Goal: Task Accomplishment & Management: Use online tool/utility

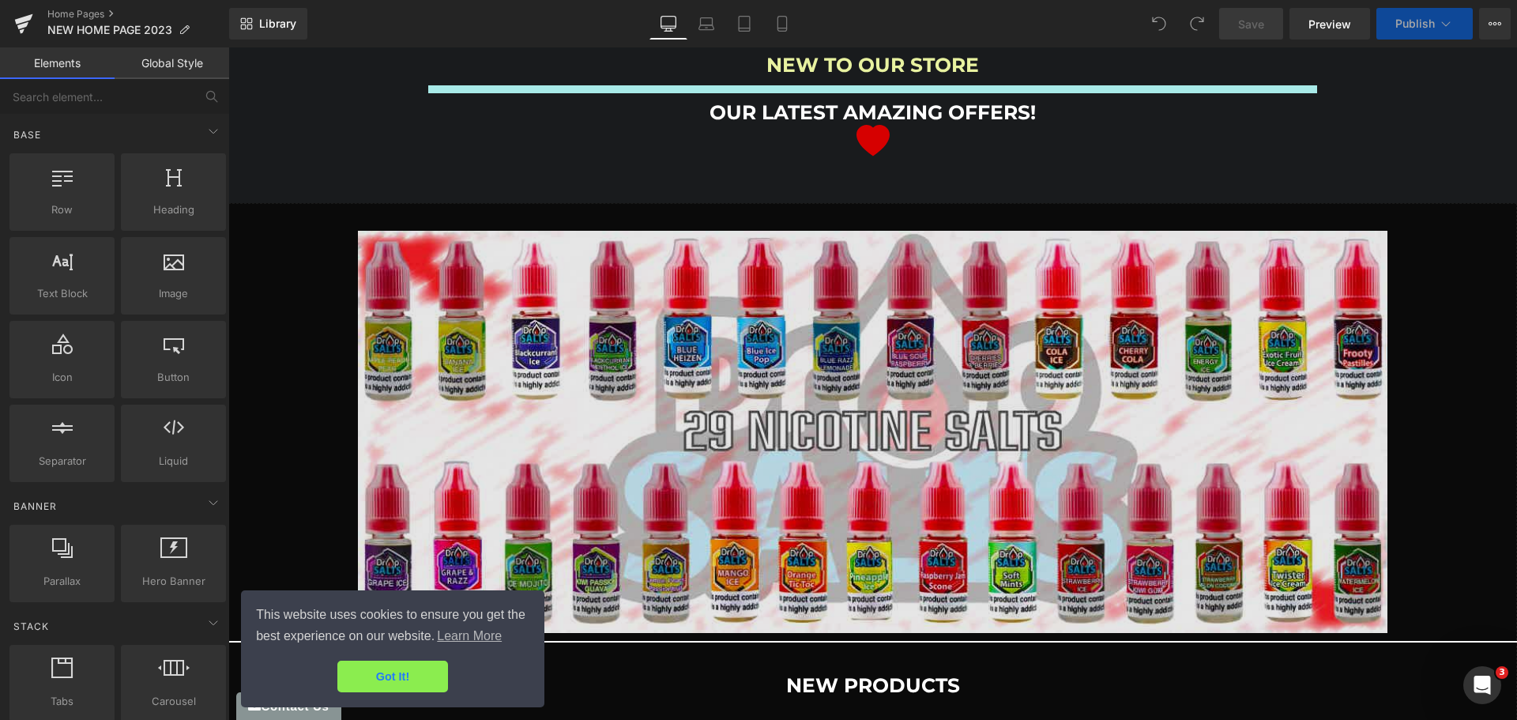
scroll to position [2529, 0]
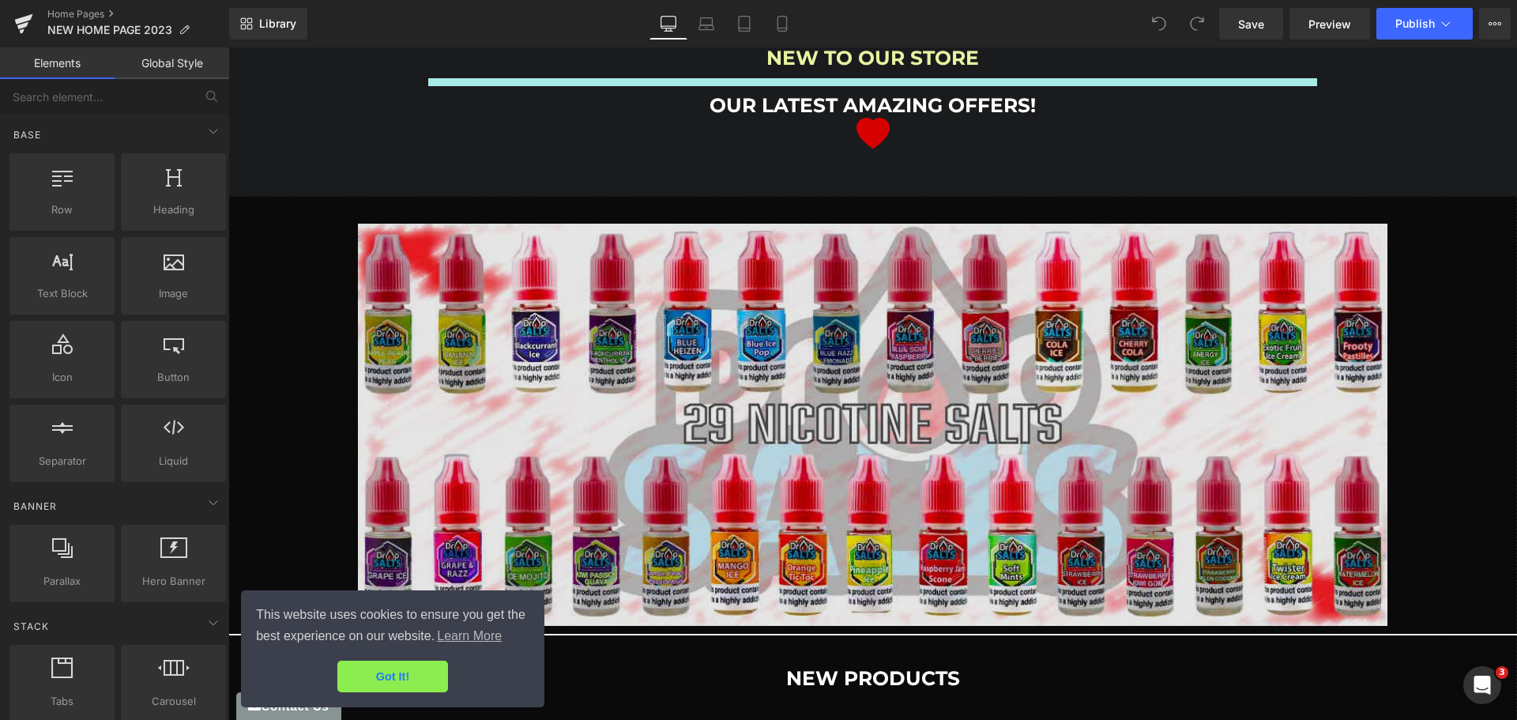
click at [861, 224] on img at bounding box center [873, 425] width 1030 height 402
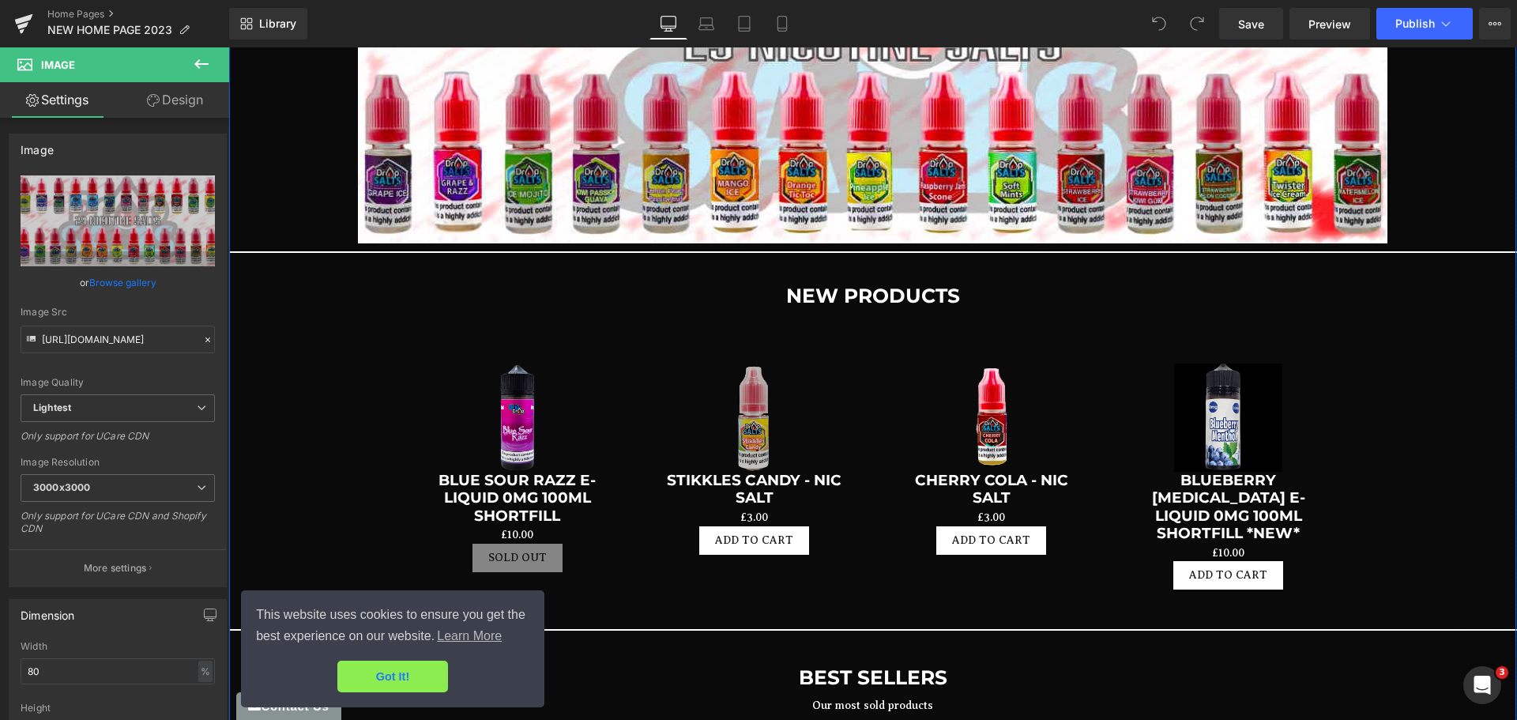
scroll to position [2924, 0]
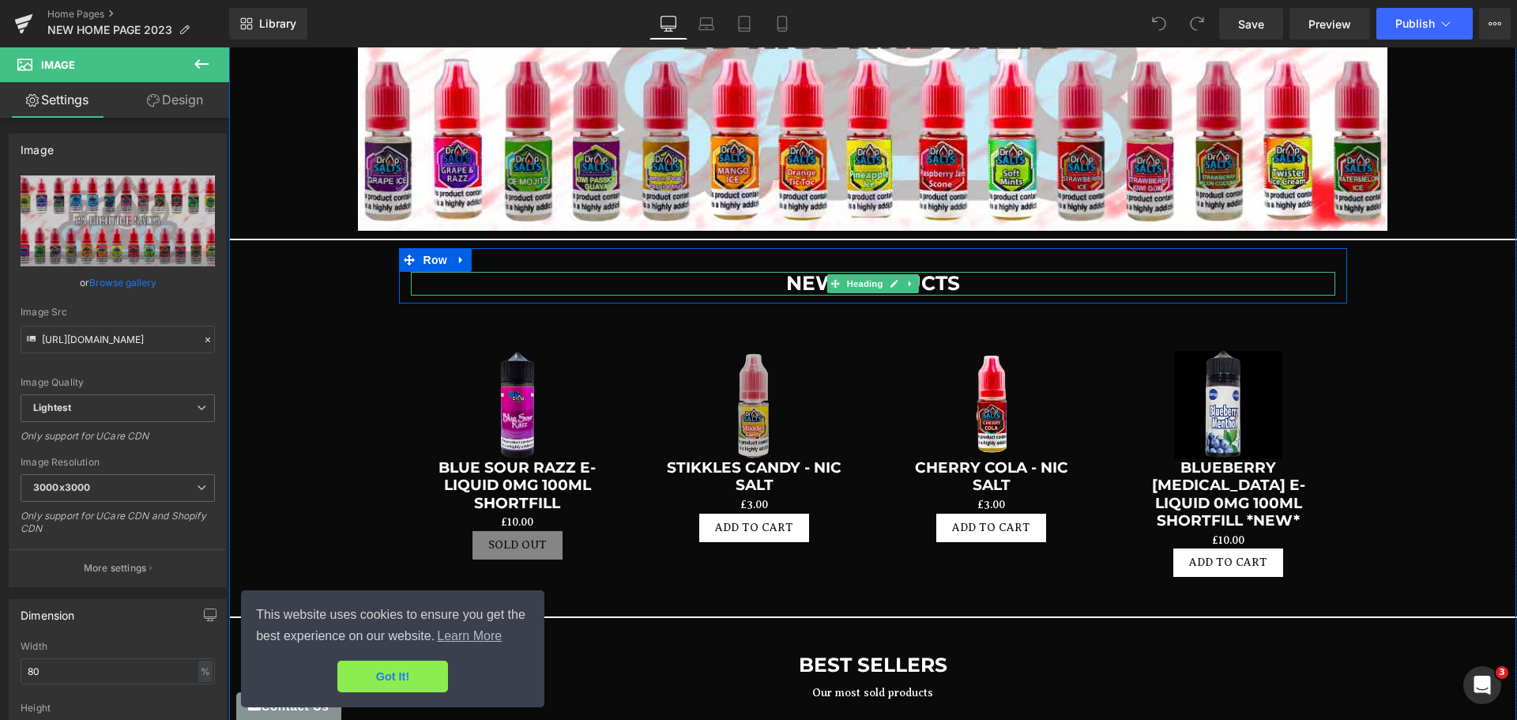
click at [906, 279] on icon at bounding box center [910, 283] width 9 height 9
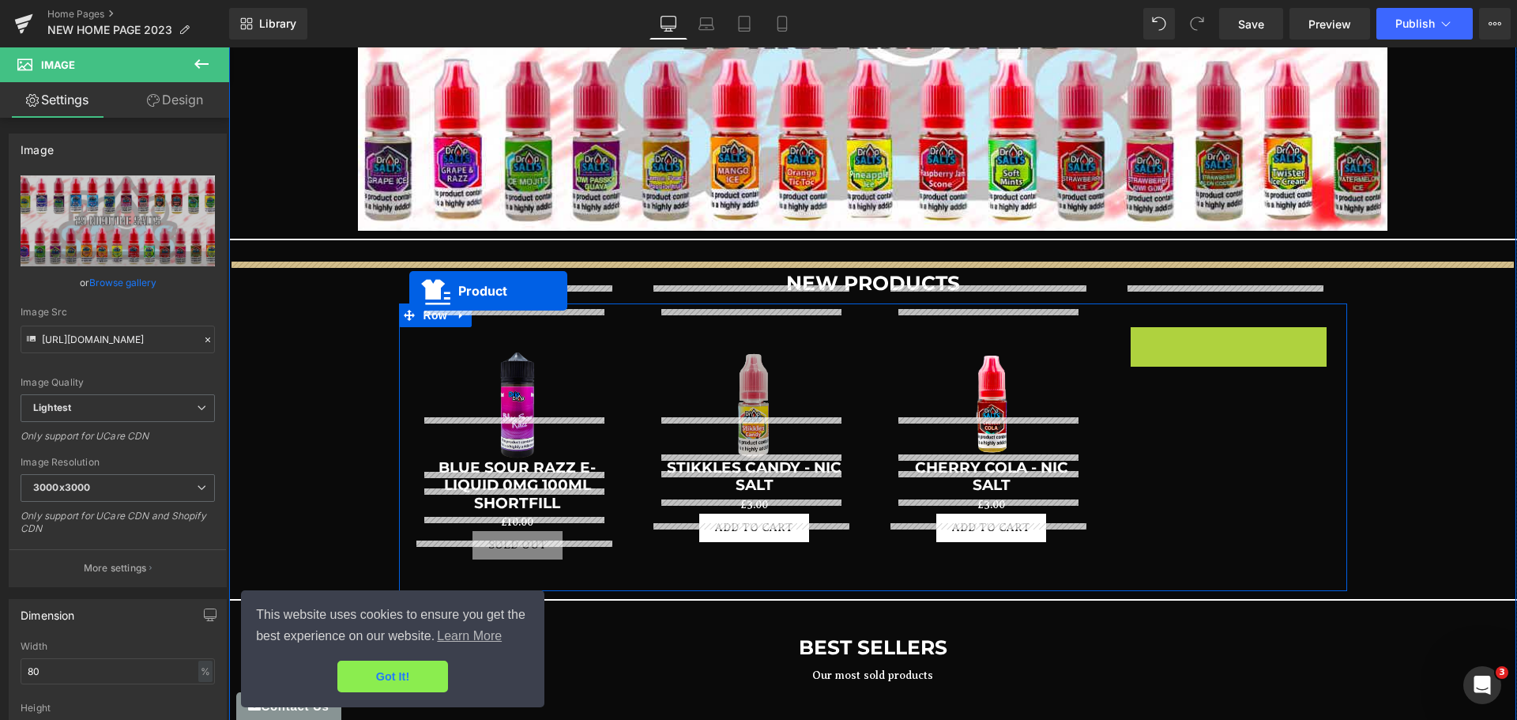
drag, startPoint x: 1223, startPoint y: 296, endPoint x: 409, endPoint y: 291, distance: 813.2
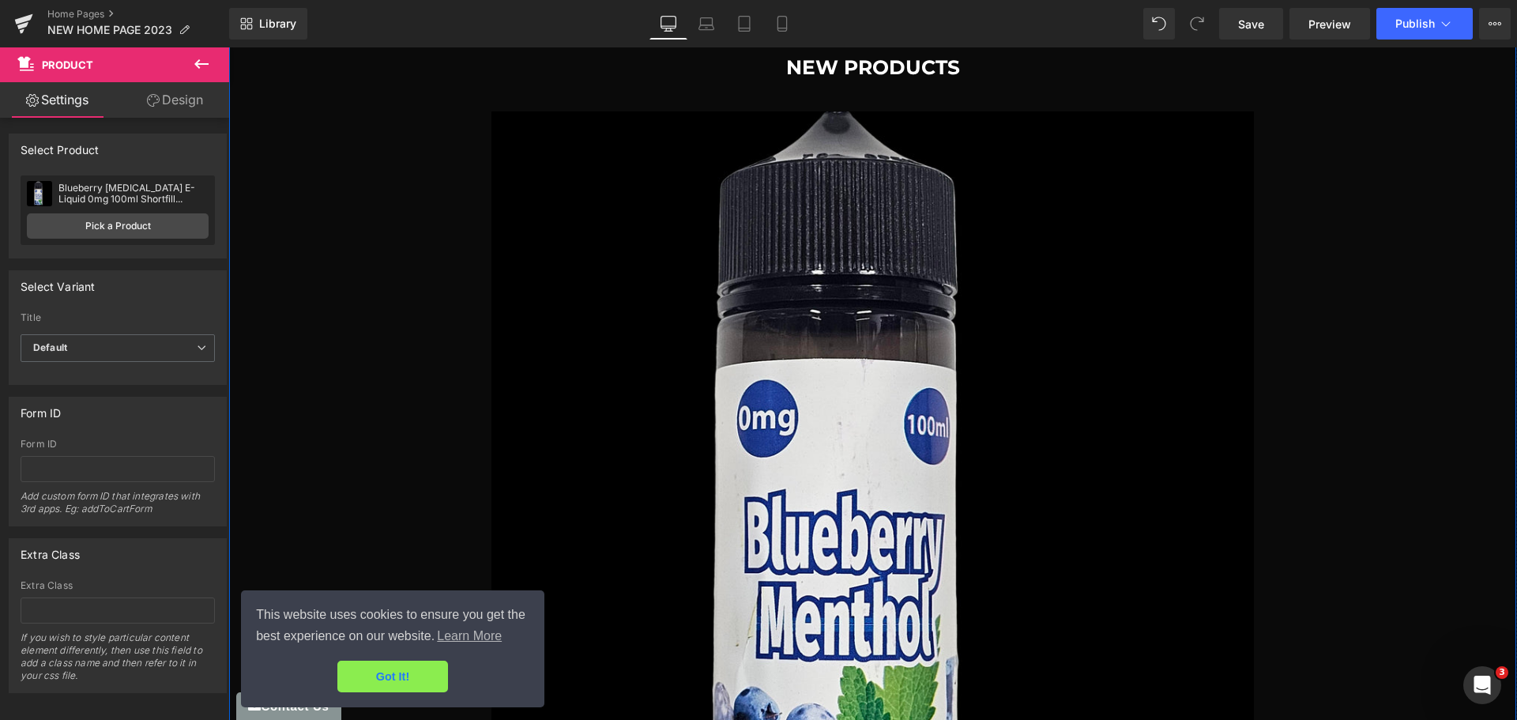
scroll to position [3161, 0]
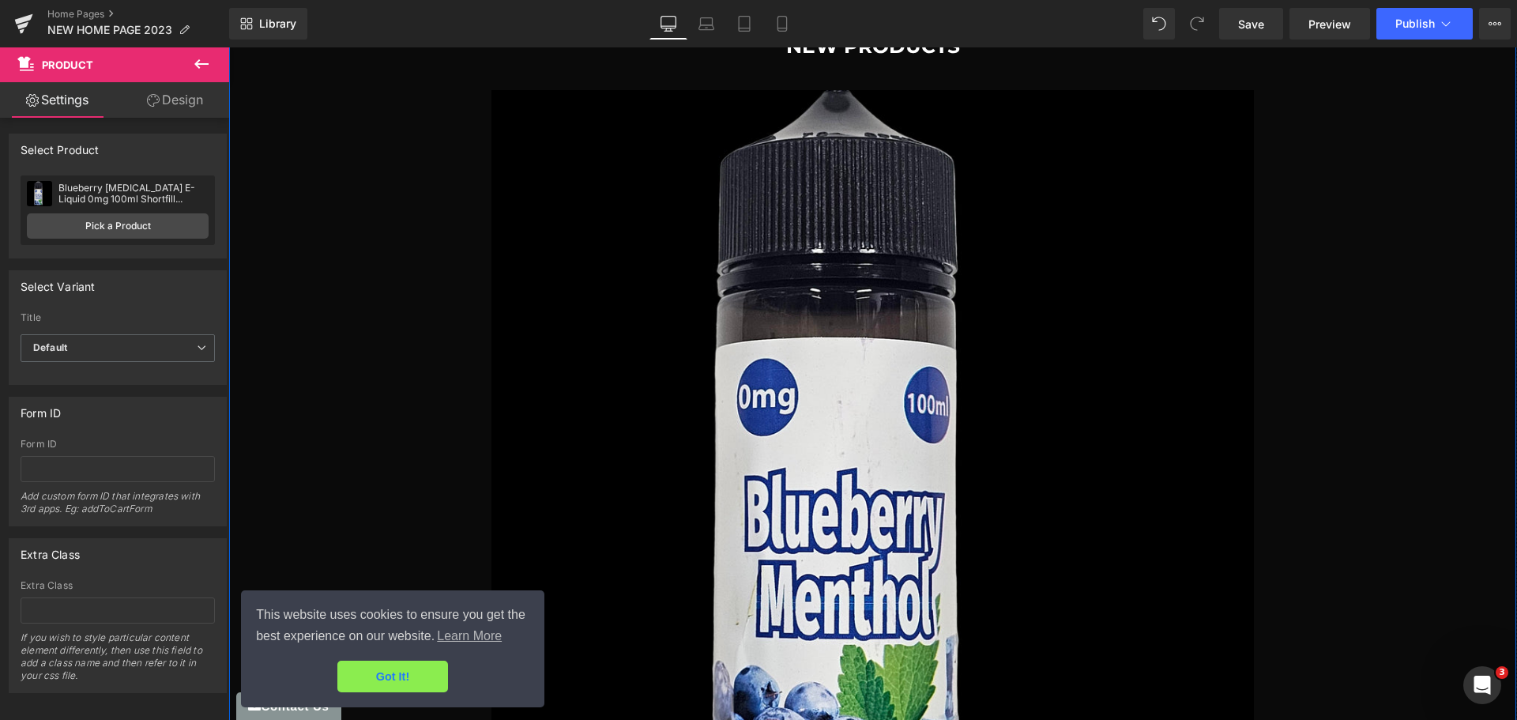
click at [823, 362] on img at bounding box center [873, 471] width 763 height 763
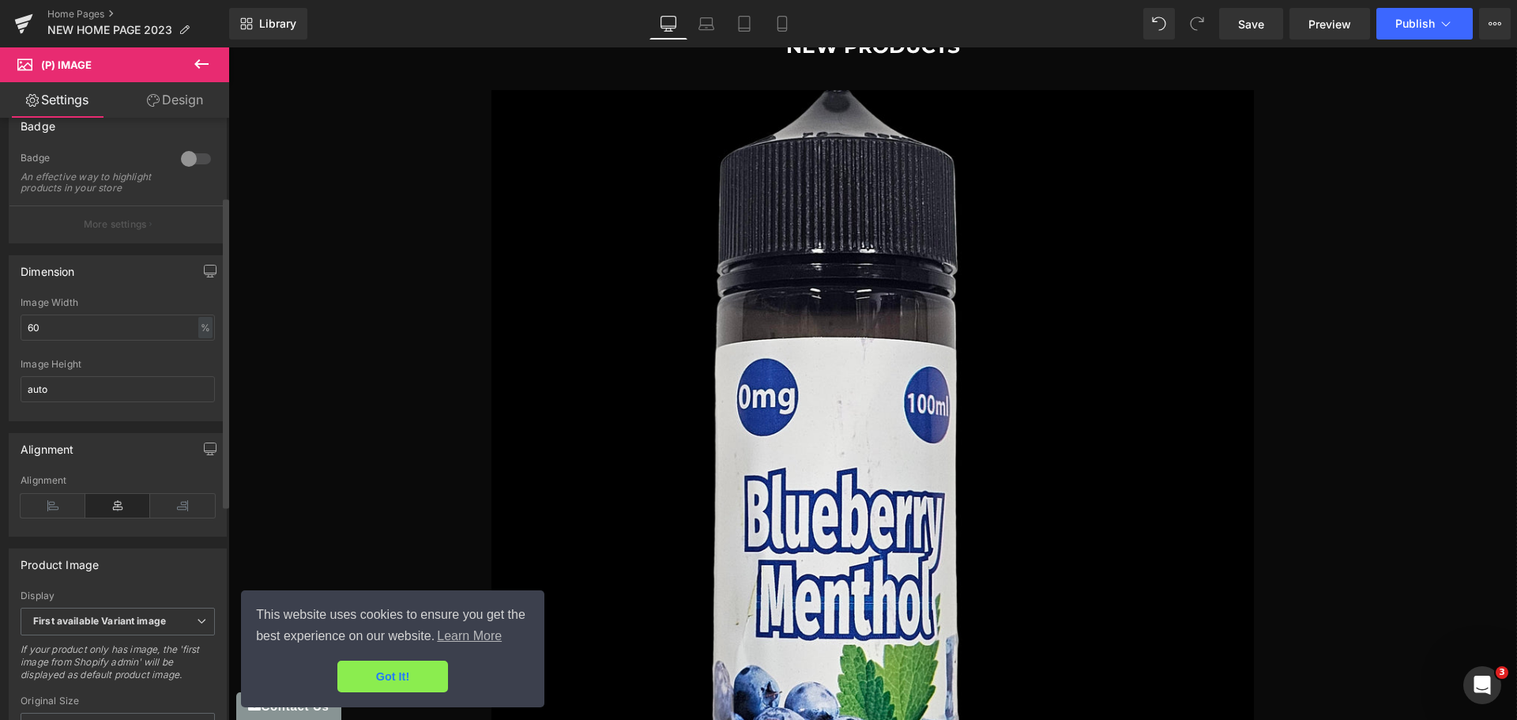
scroll to position [158, 0]
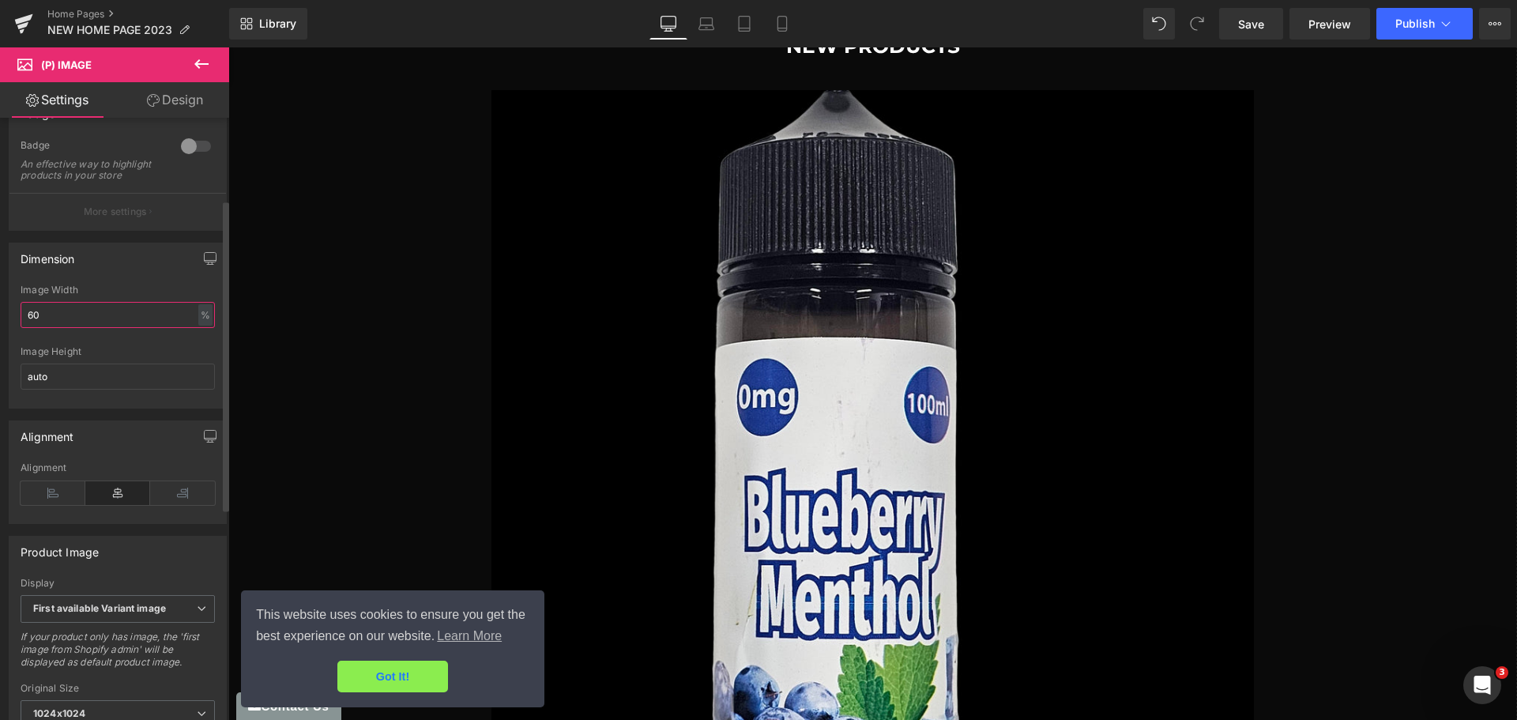
click at [90, 318] on input "60" at bounding box center [118, 315] width 194 height 26
type input "20"
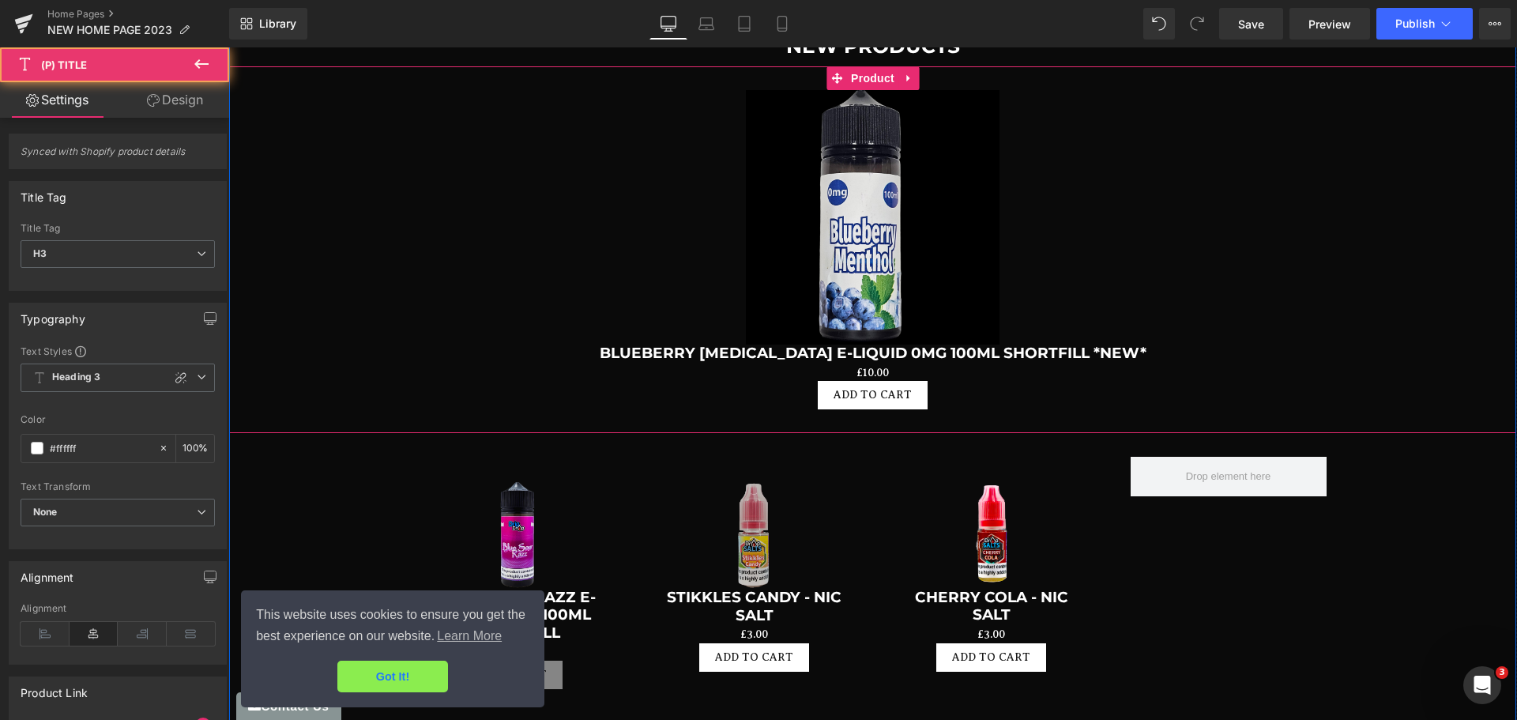
click at [1392, 345] on h3 "Blueberry [MEDICAL_DATA] E-Liquid 0mg 100ml Shortfill *NEW*" at bounding box center [873, 355] width 1272 height 20
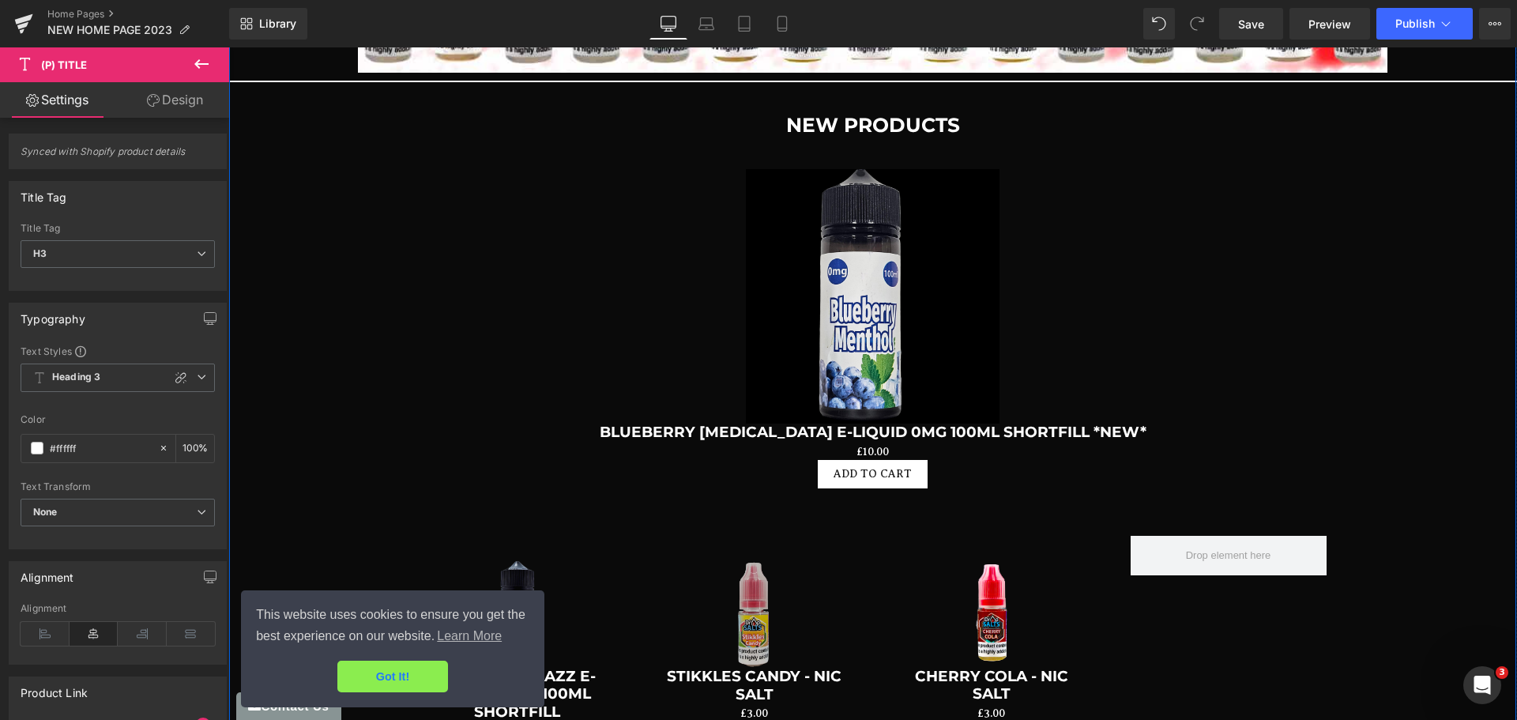
scroll to position [3161, 0]
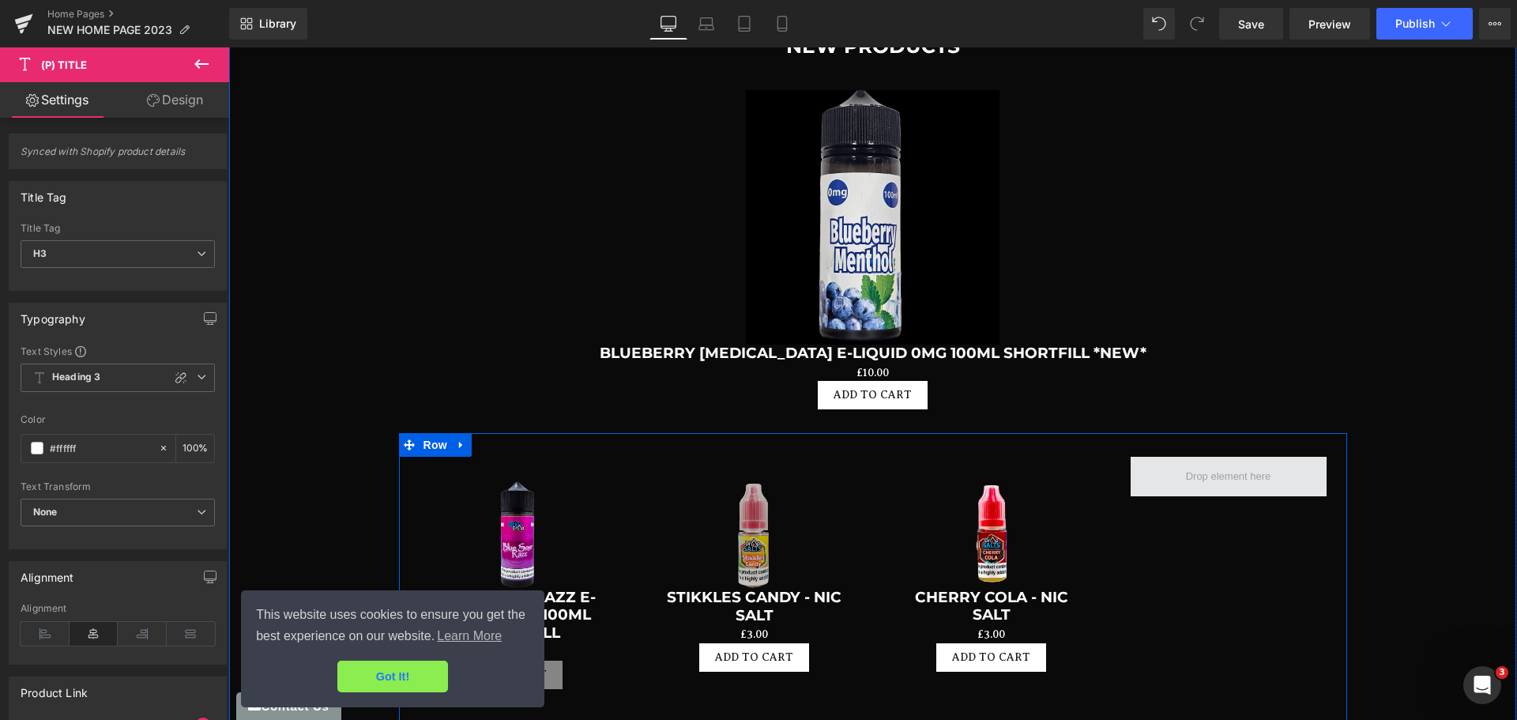
click at [1226, 465] on span at bounding box center [1229, 477] width 96 height 24
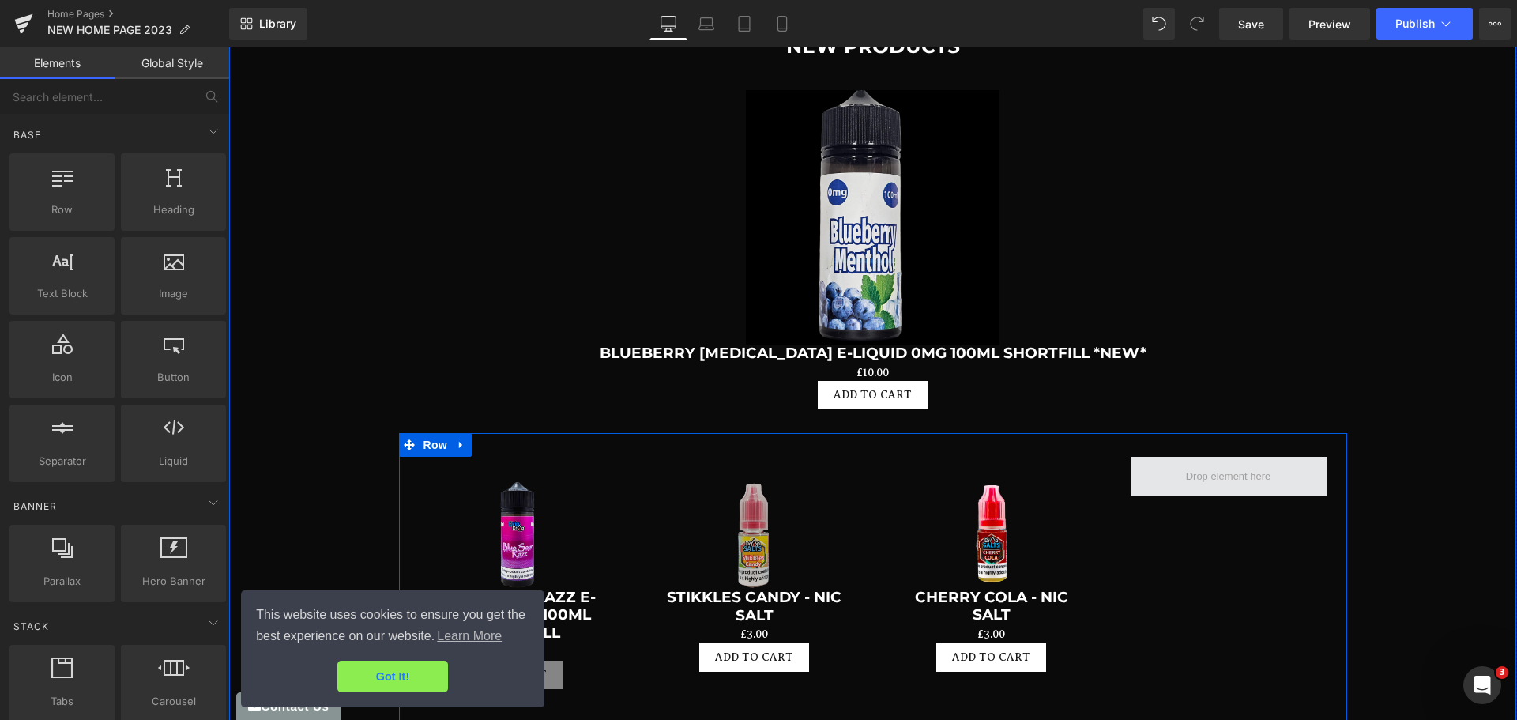
click at [1226, 465] on span at bounding box center [1229, 477] width 96 height 24
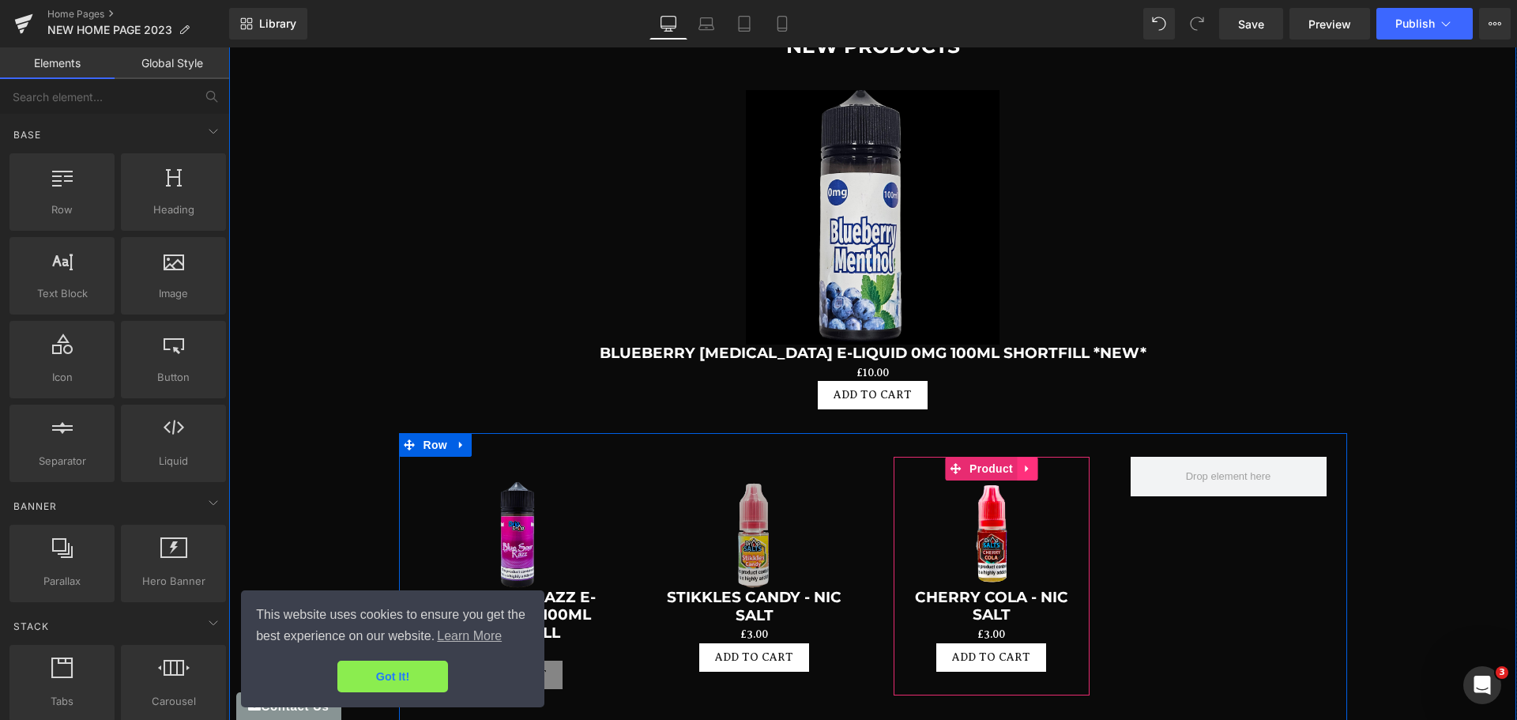
click at [1022, 463] on icon at bounding box center [1027, 469] width 11 height 12
click at [1012, 463] on icon at bounding box center [1017, 468] width 11 height 11
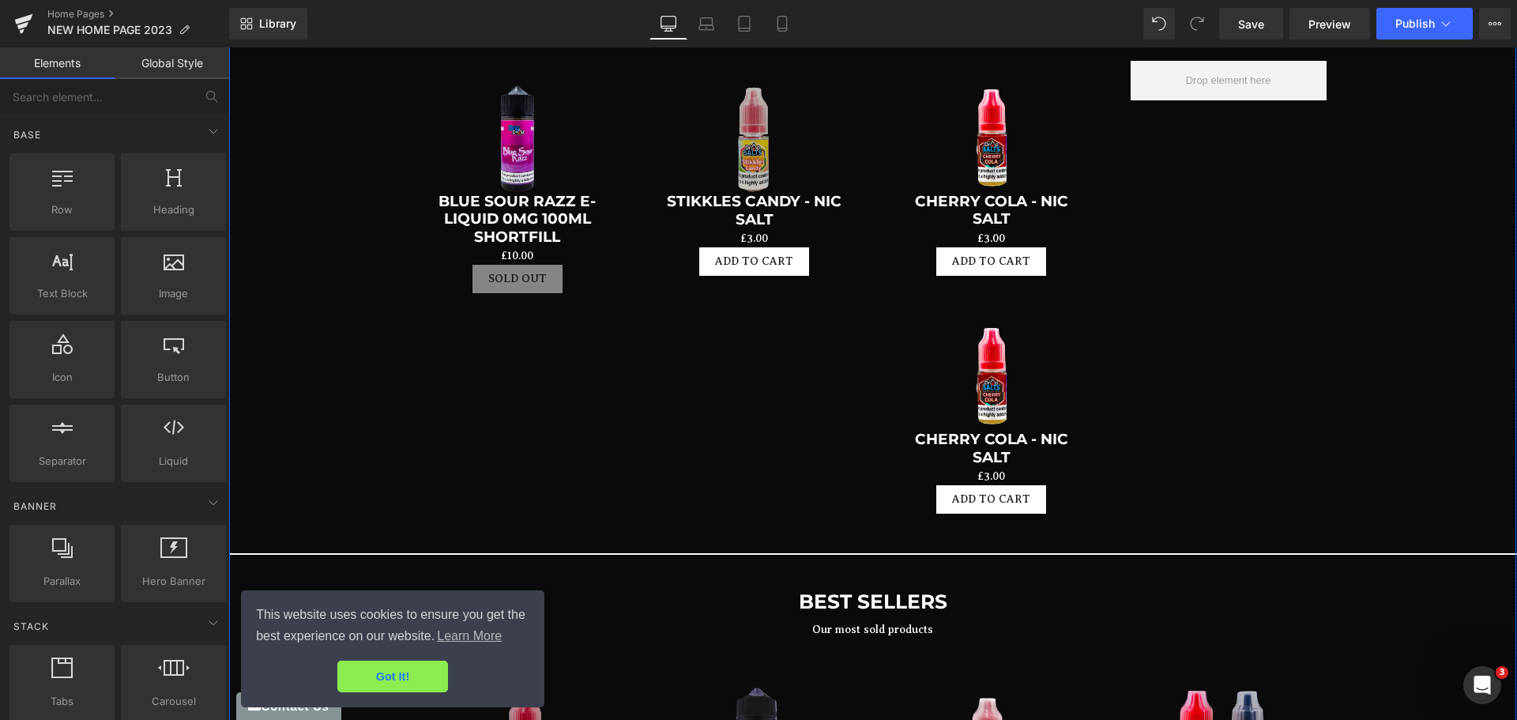
scroll to position [3545, 0]
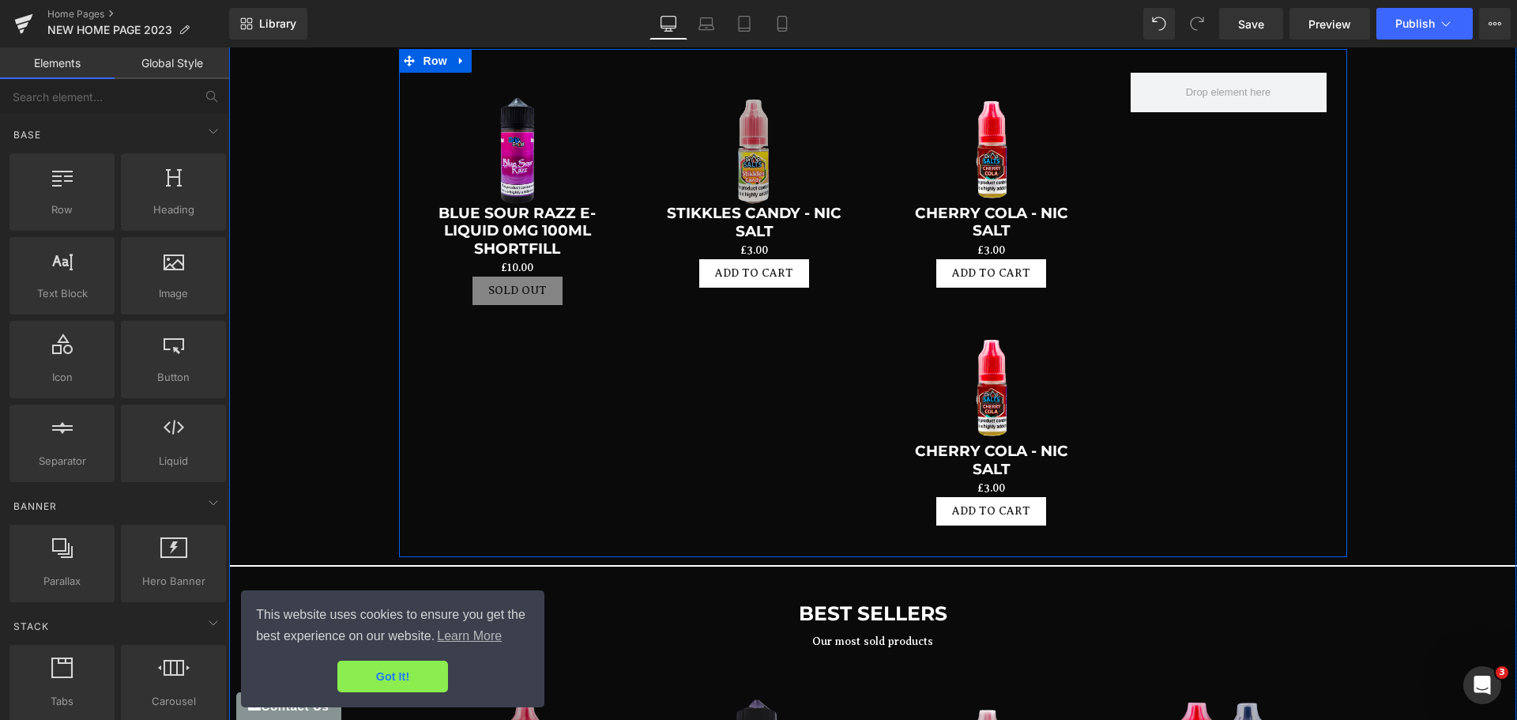
click at [1128, 347] on div at bounding box center [1228, 311] width 237 height 477
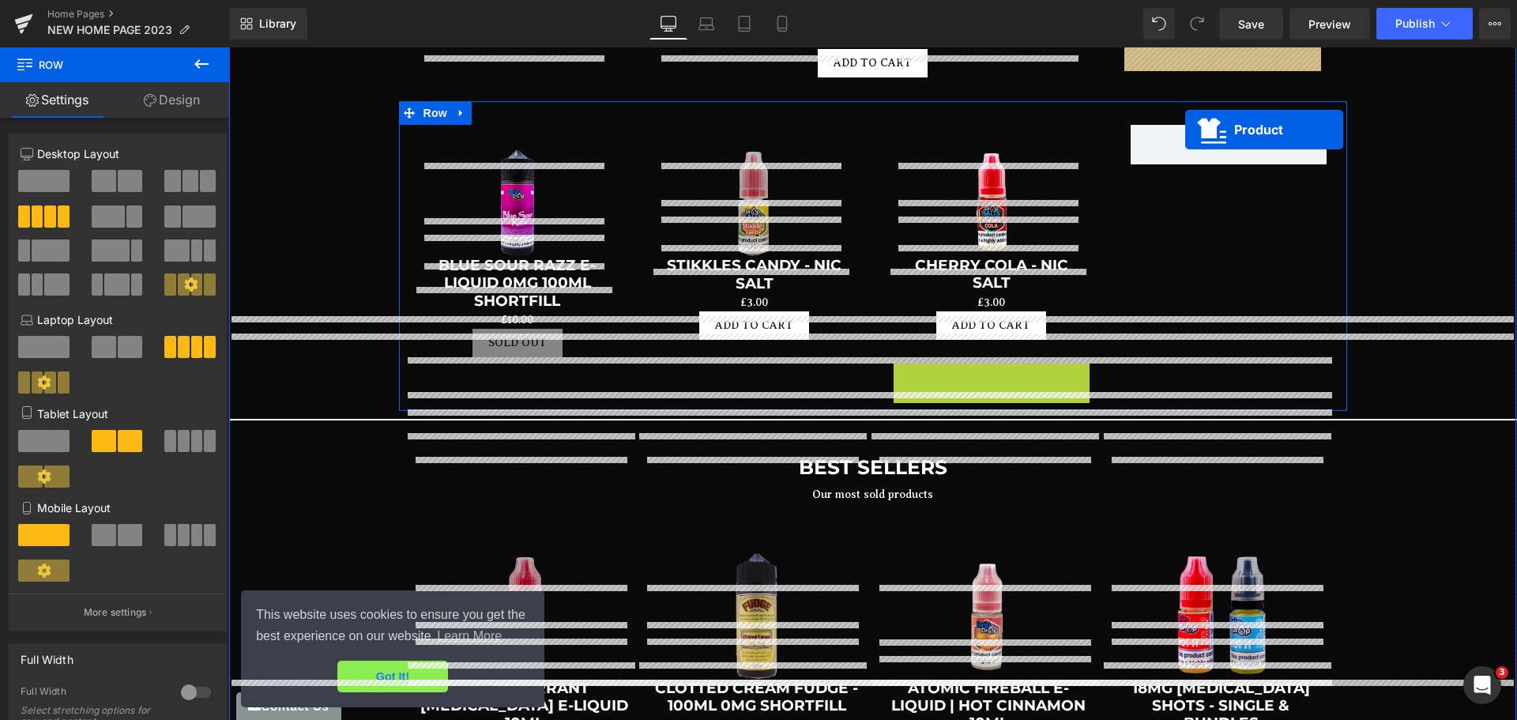
scroll to position [3387, 0]
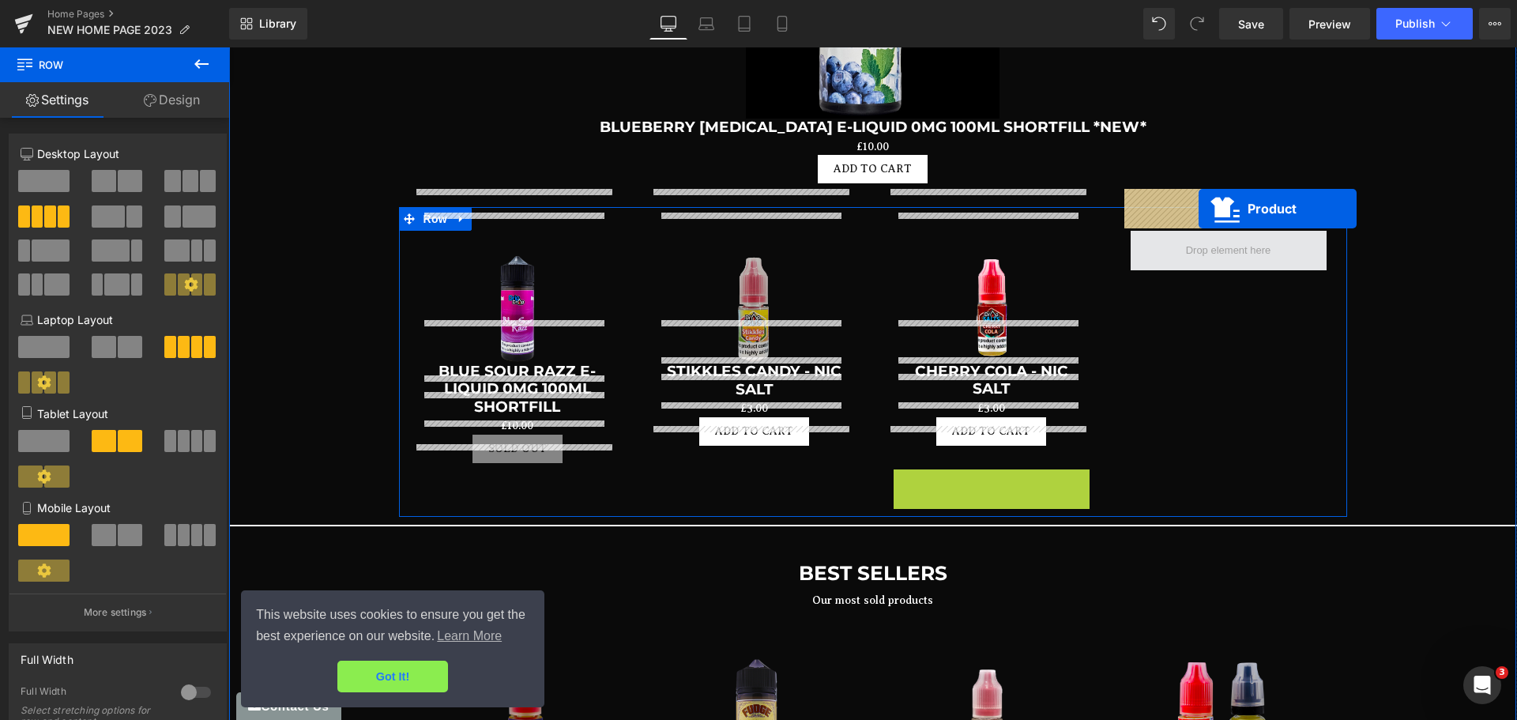
drag, startPoint x: 952, startPoint y: 278, endPoint x: 1199, endPoint y: 209, distance: 256.2
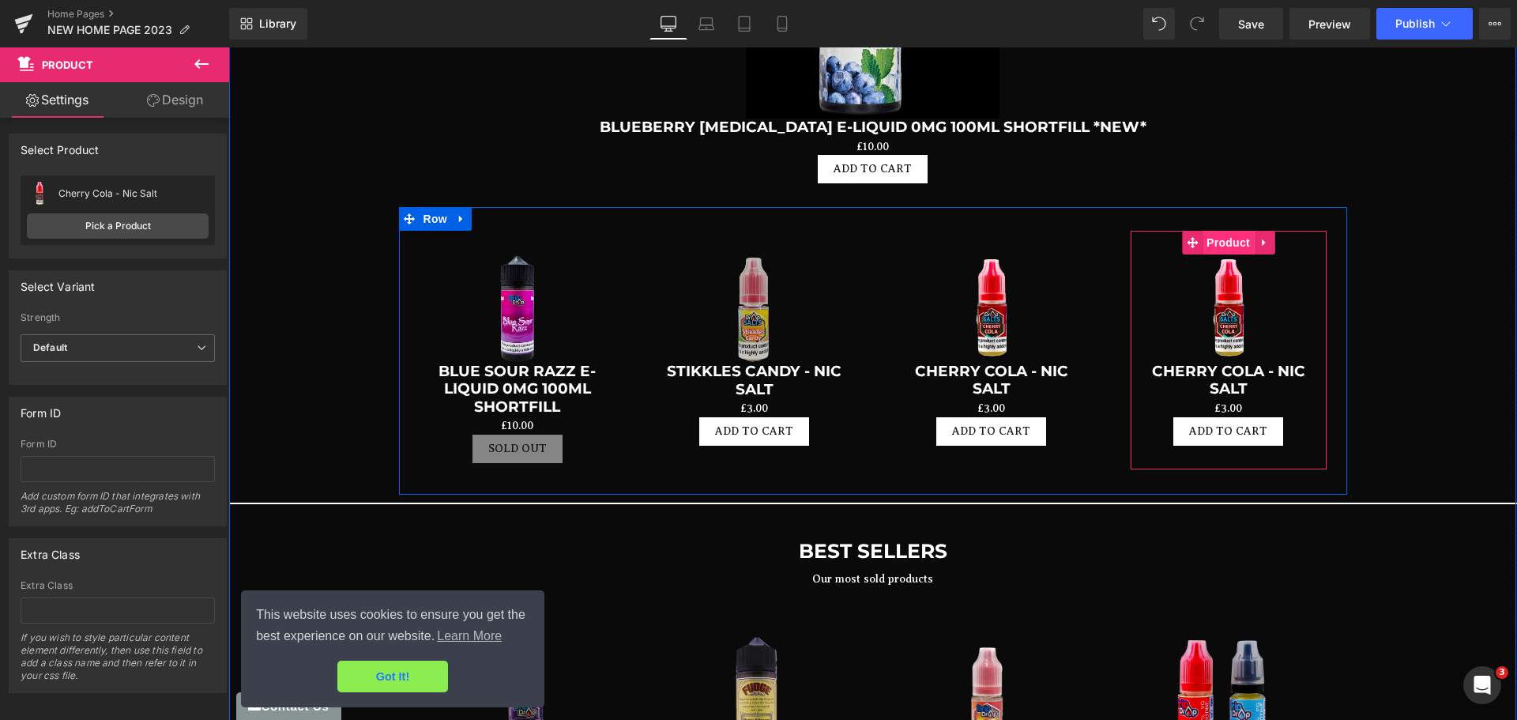
click at [1220, 231] on span "Product" at bounding box center [1228, 243] width 51 height 24
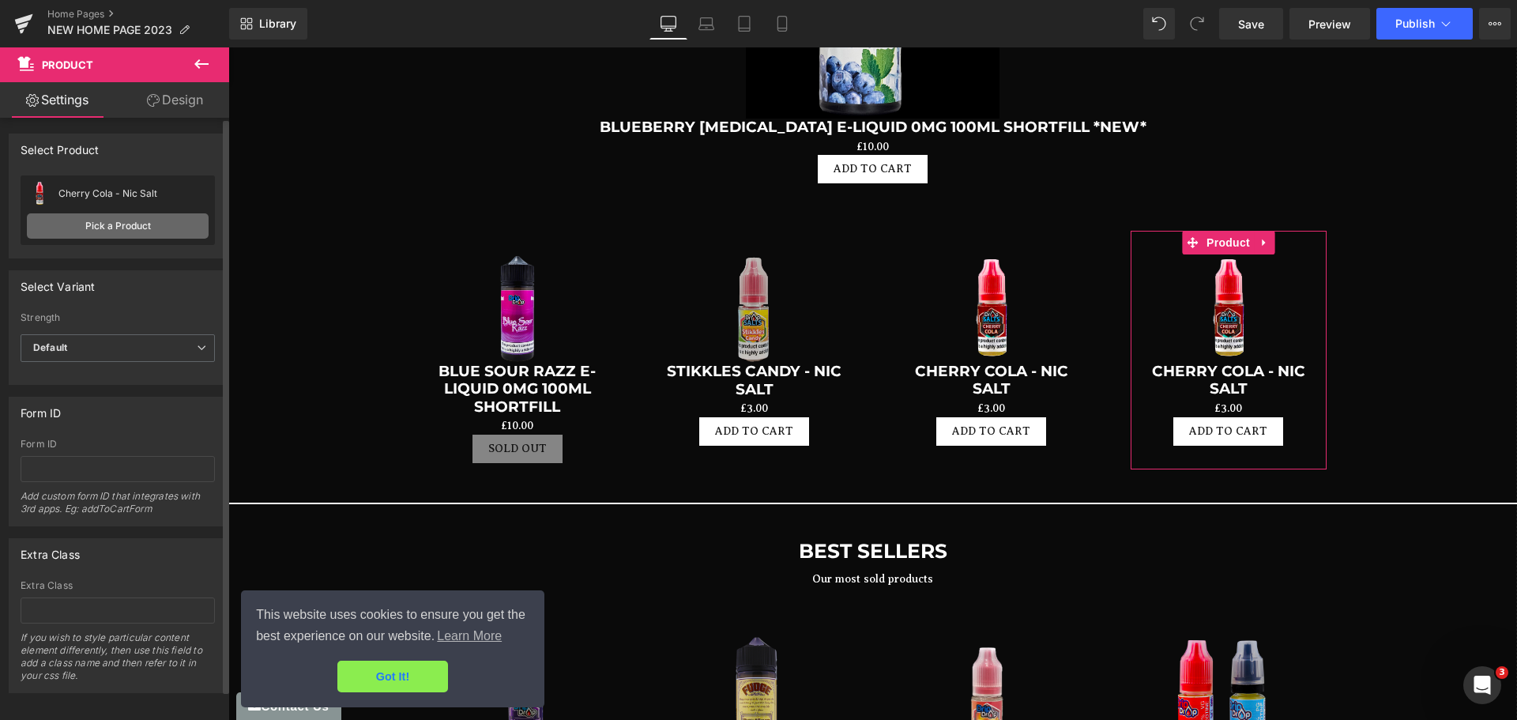
click at [138, 221] on link "Pick a Product" at bounding box center [118, 225] width 182 height 25
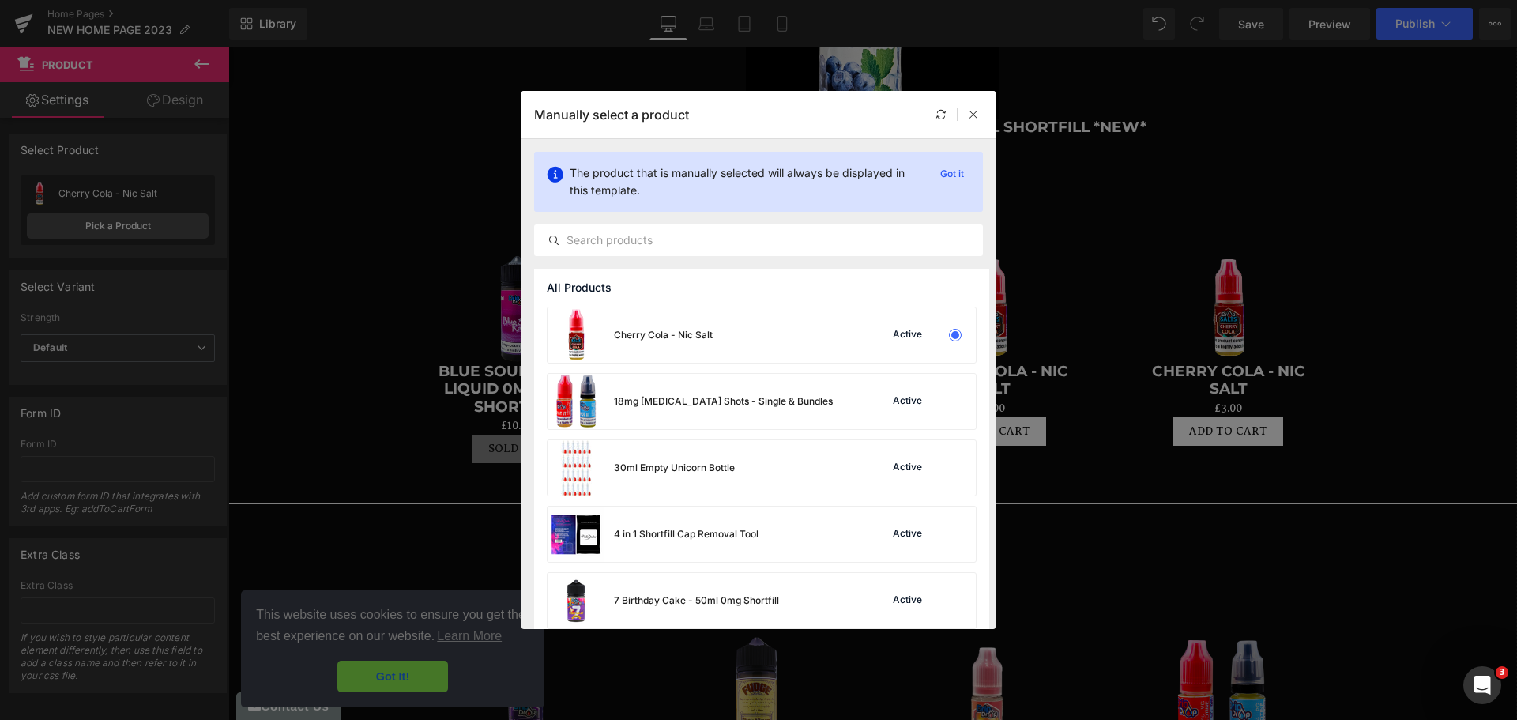
scroll to position [79, 0]
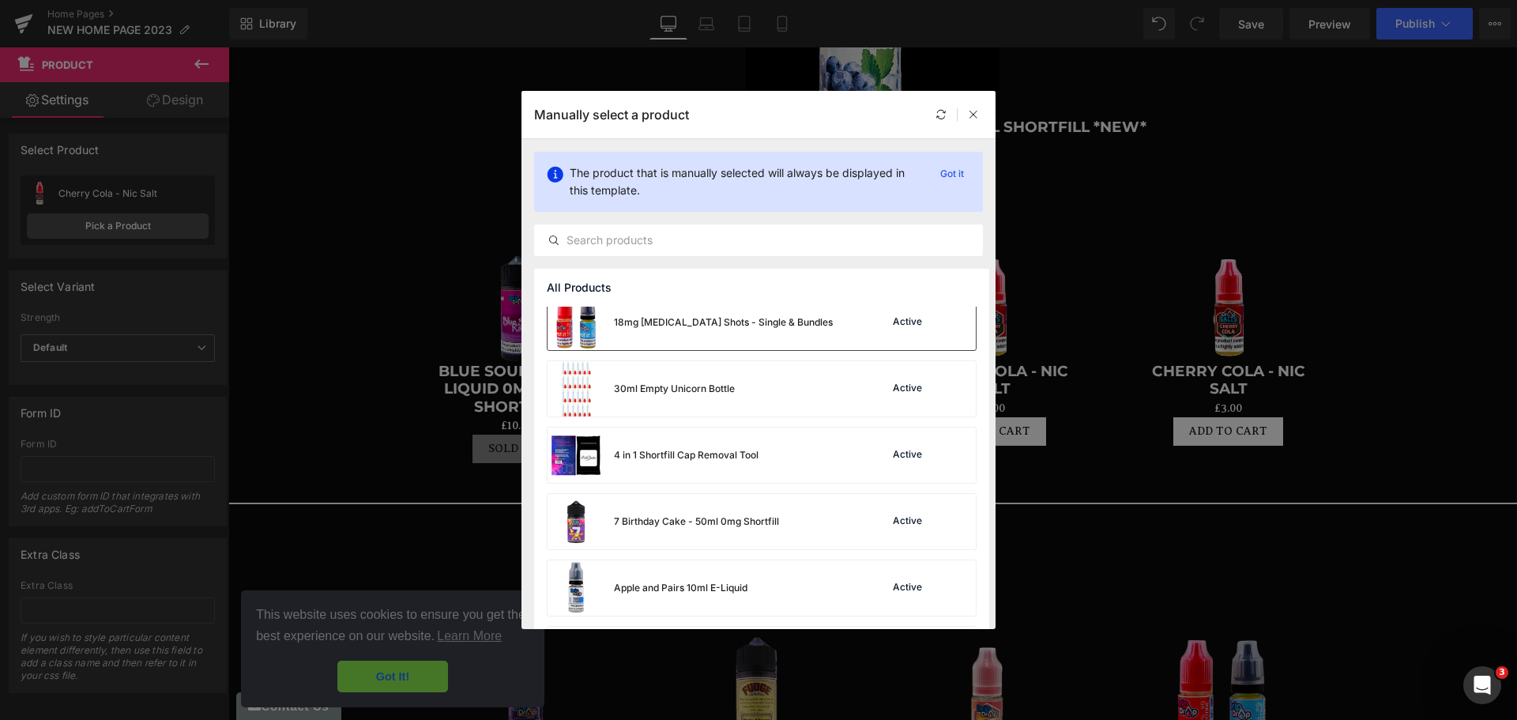
click at [928, 328] on div "Active" at bounding box center [922, 322] width 107 height 22
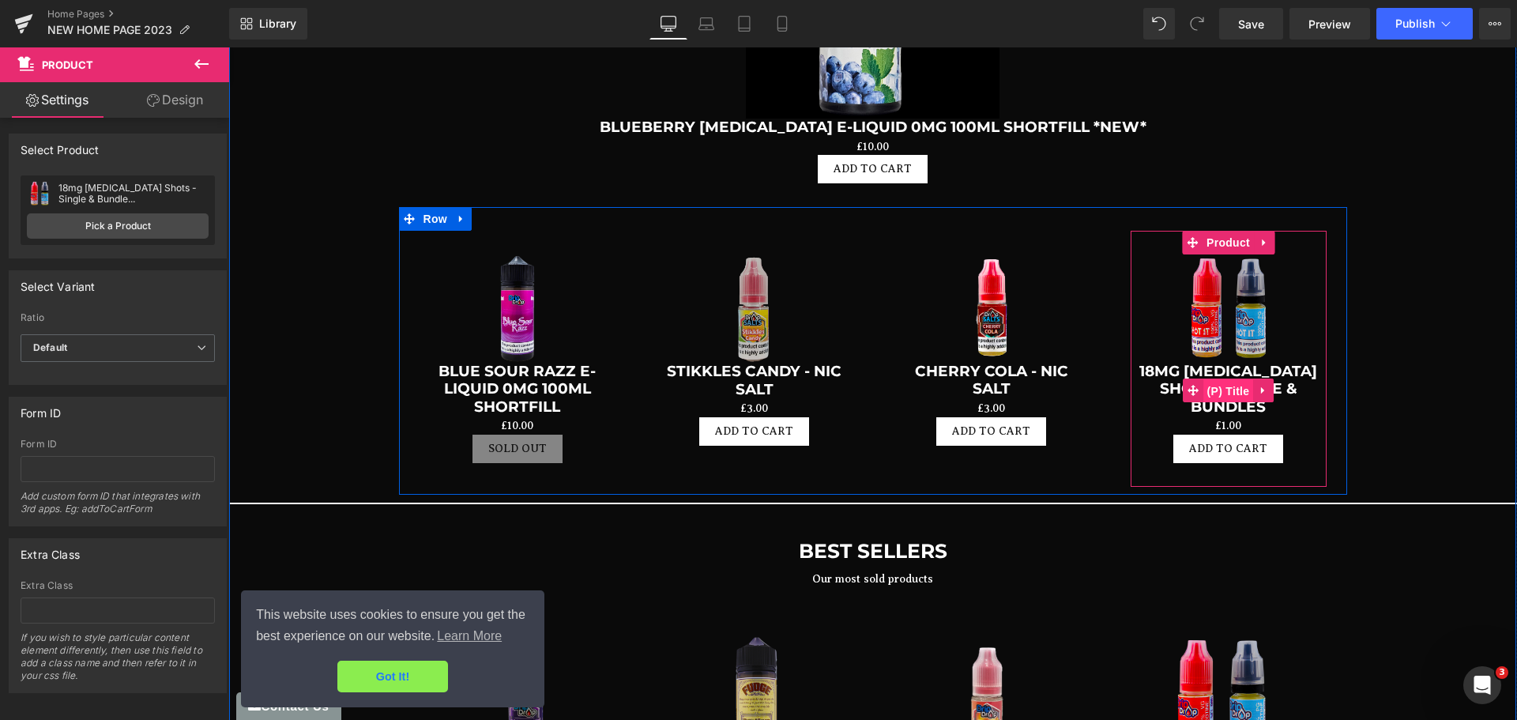
click at [1224, 379] on span "(P) Title" at bounding box center [1229, 391] width 51 height 24
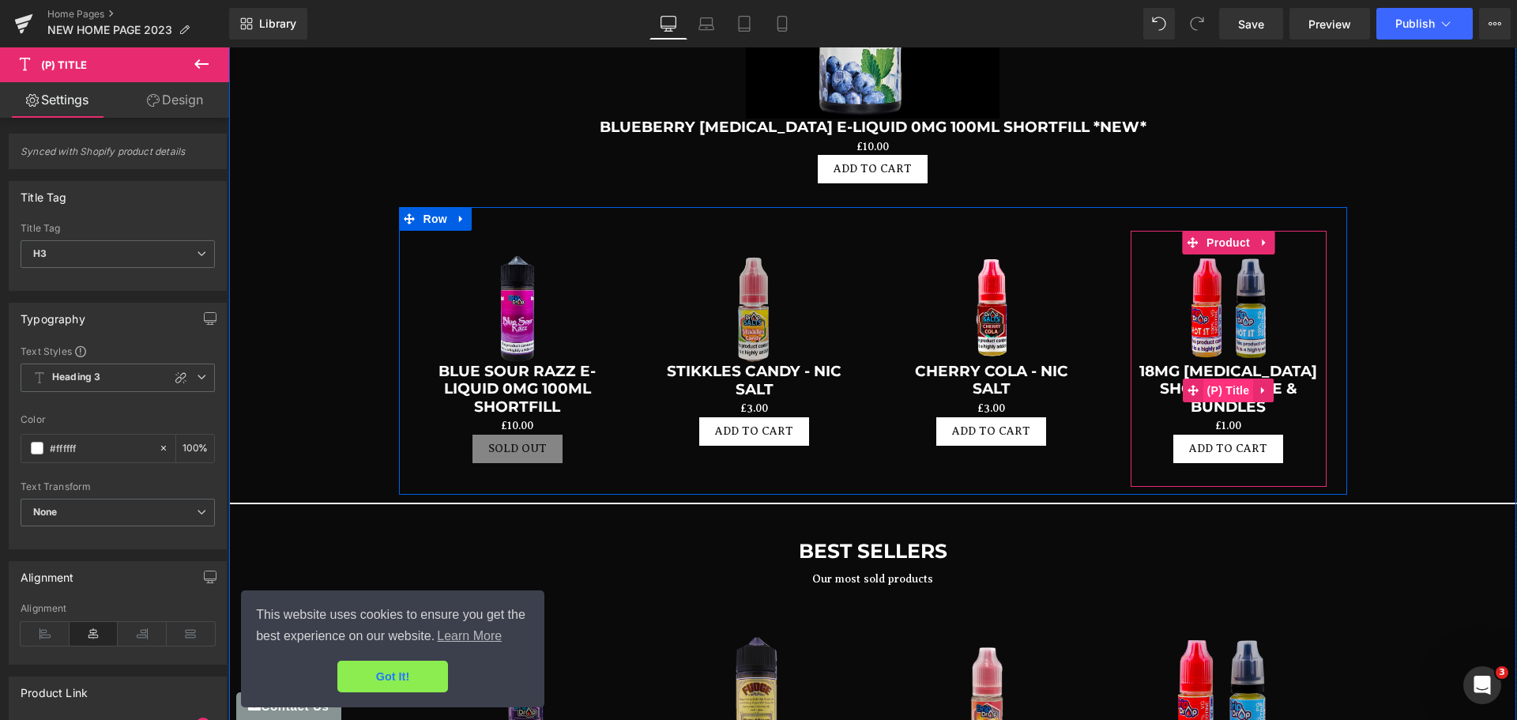
click at [1224, 379] on span "(P) Title" at bounding box center [1229, 391] width 51 height 24
click at [1306, 363] on link "18mg [MEDICAL_DATA] Shots - Single & Bundles" at bounding box center [1229, 389] width 180 height 53
click at [1285, 363] on link "18mg [MEDICAL_DATA] Shots - Single & Bundles" at bounding box center [1229, 389] width 180 height 53
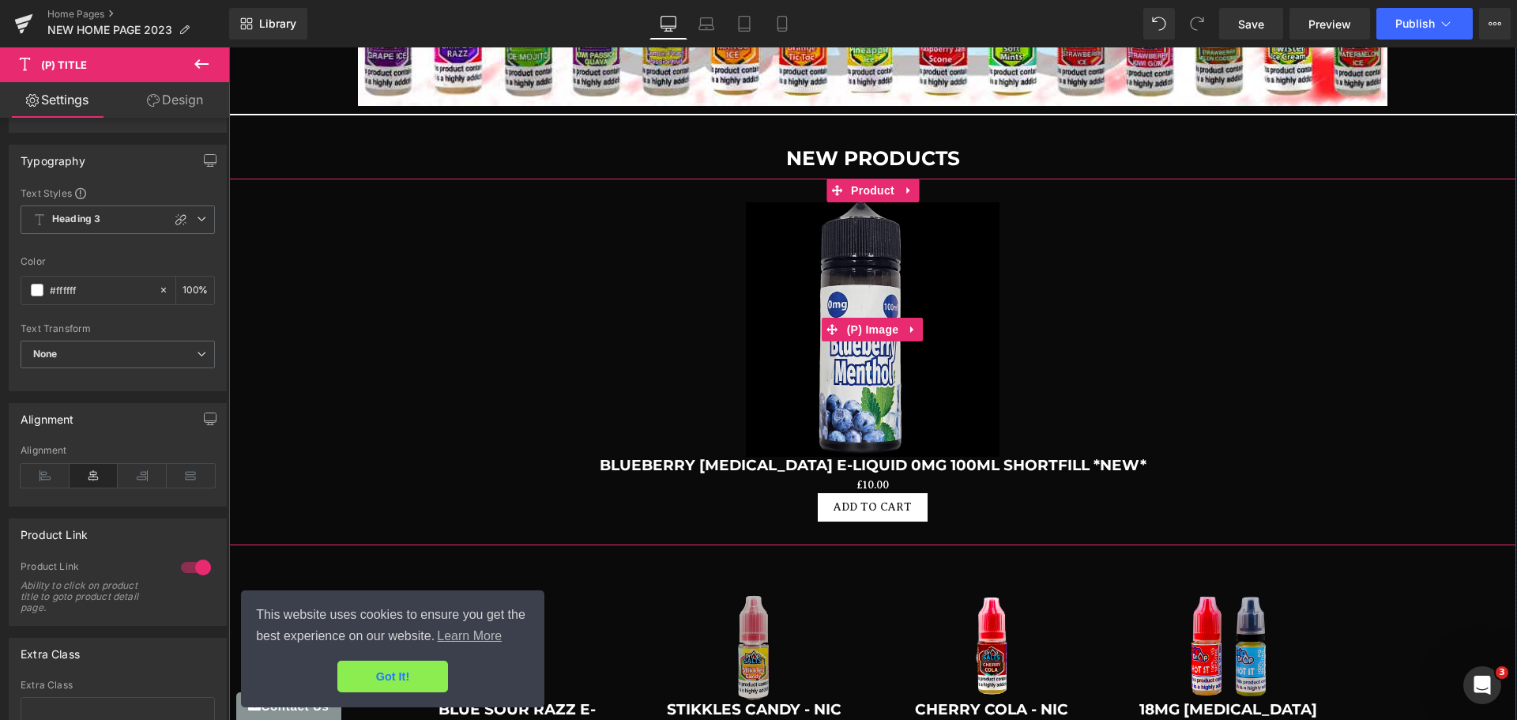
scroll to position [3150, 0]
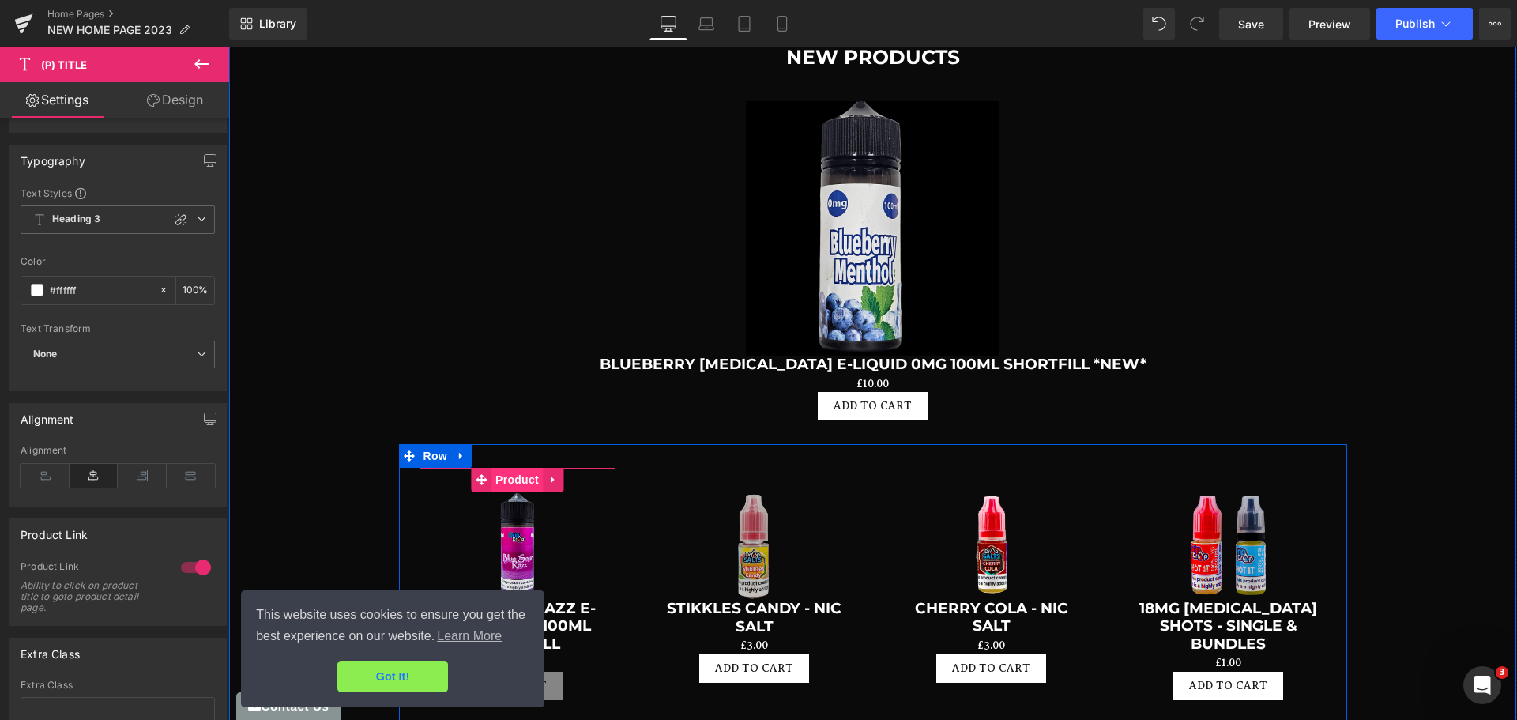
click at [514, 468] on span "Product" at bounding box center [517, 480] width 51 height 24
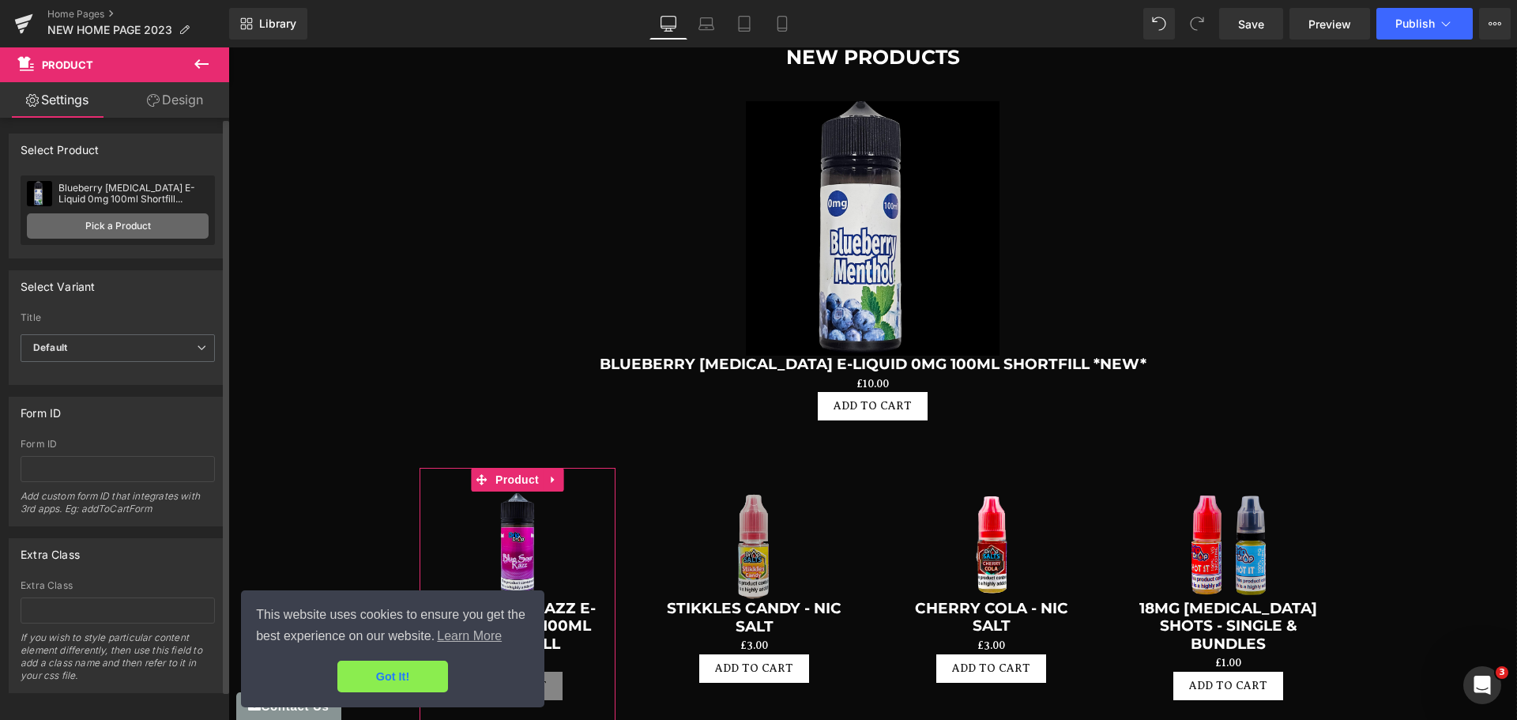
click at [120, 225] on link "Pick a Product" at bounding box center [118, 225] width 182 height 25
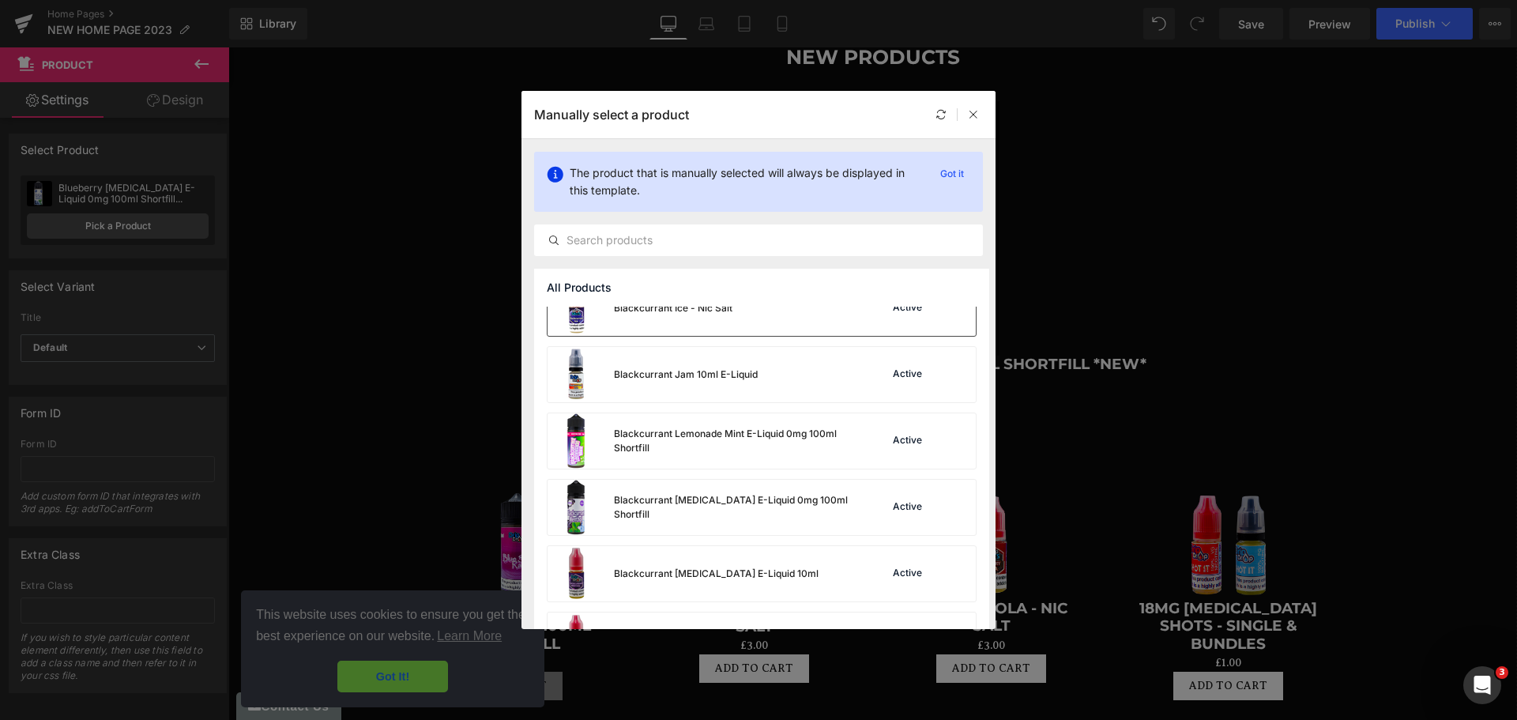
scroll to position [1234, 0]
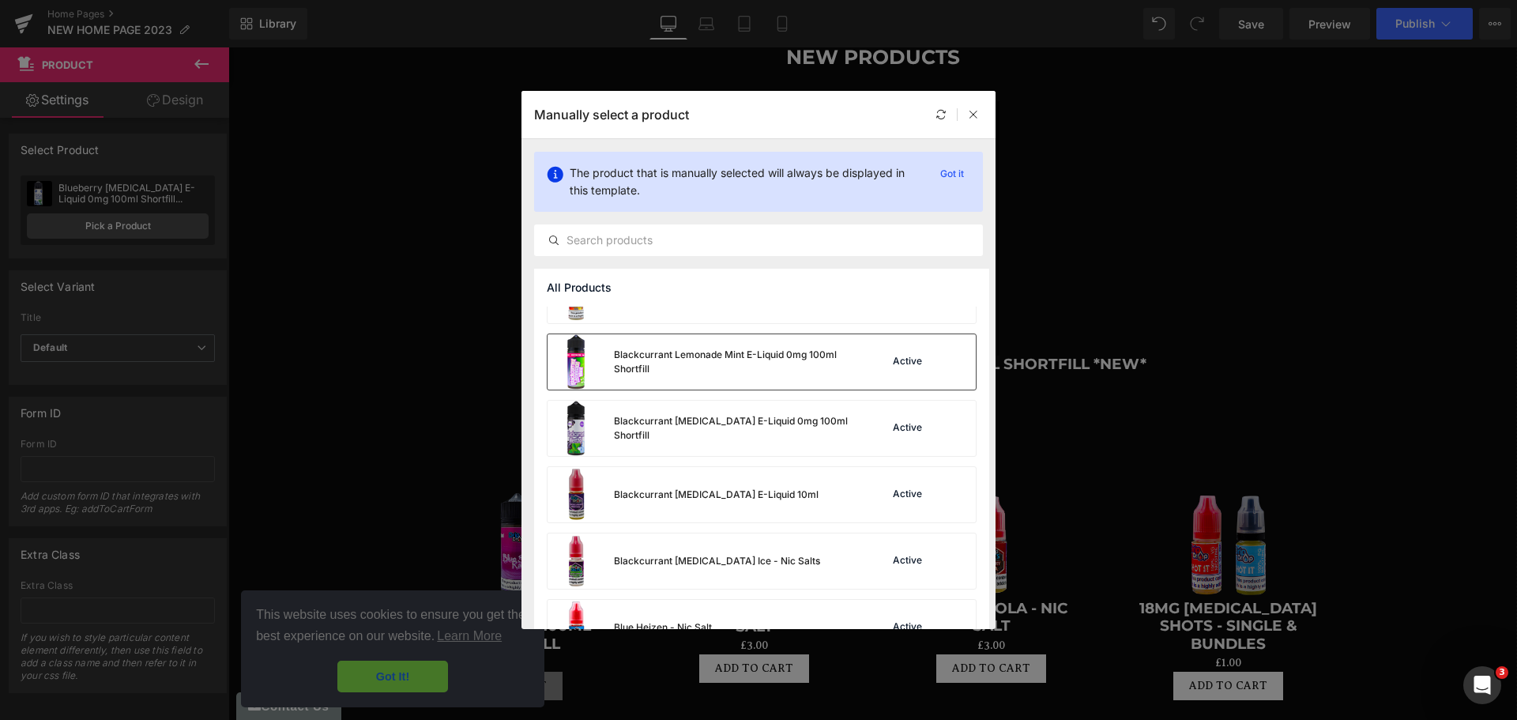
click at [823, 364] on div "Blackcurrant Lemonade Mint E-Liquid 0mg 100ml Shortfill" at bounding box center [732, 362] width 237 height 28
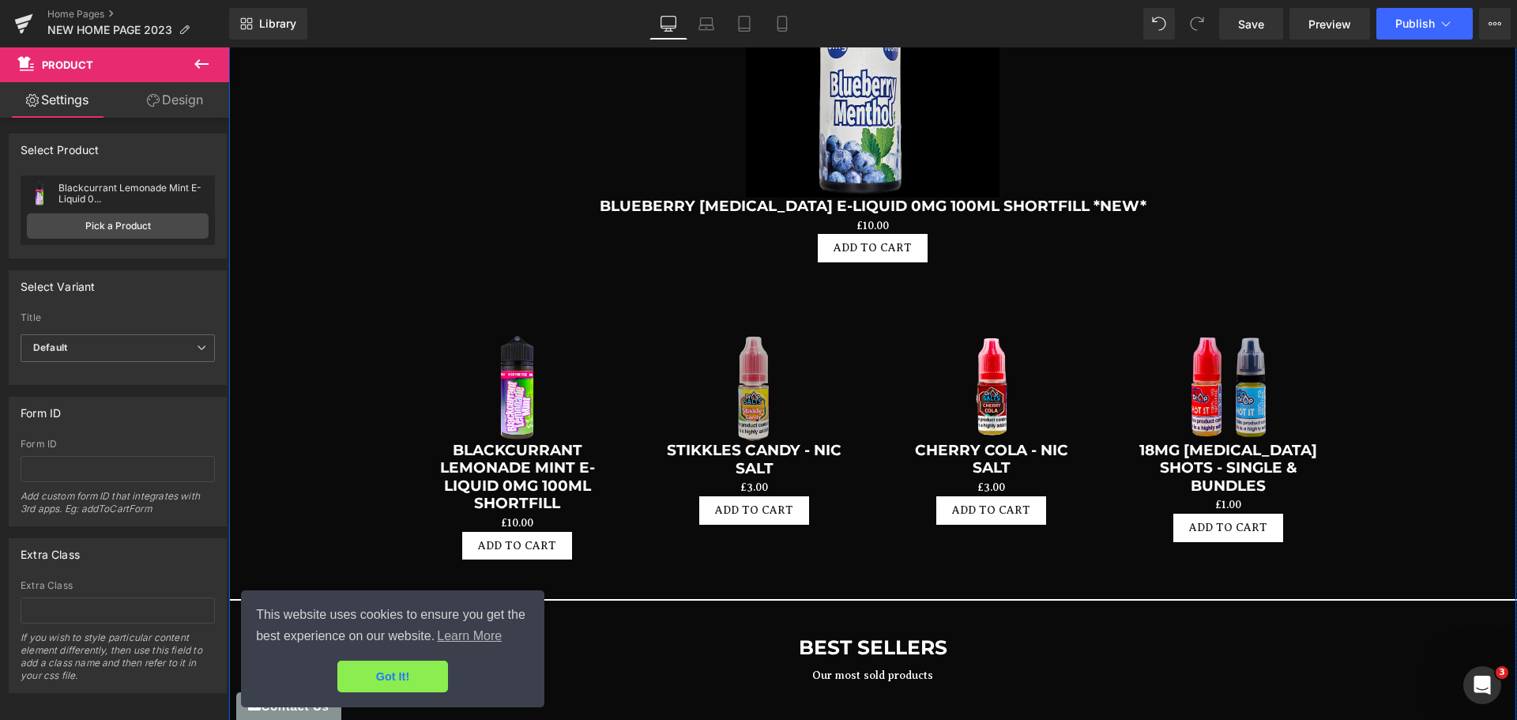
scroll to position [3387, 0]
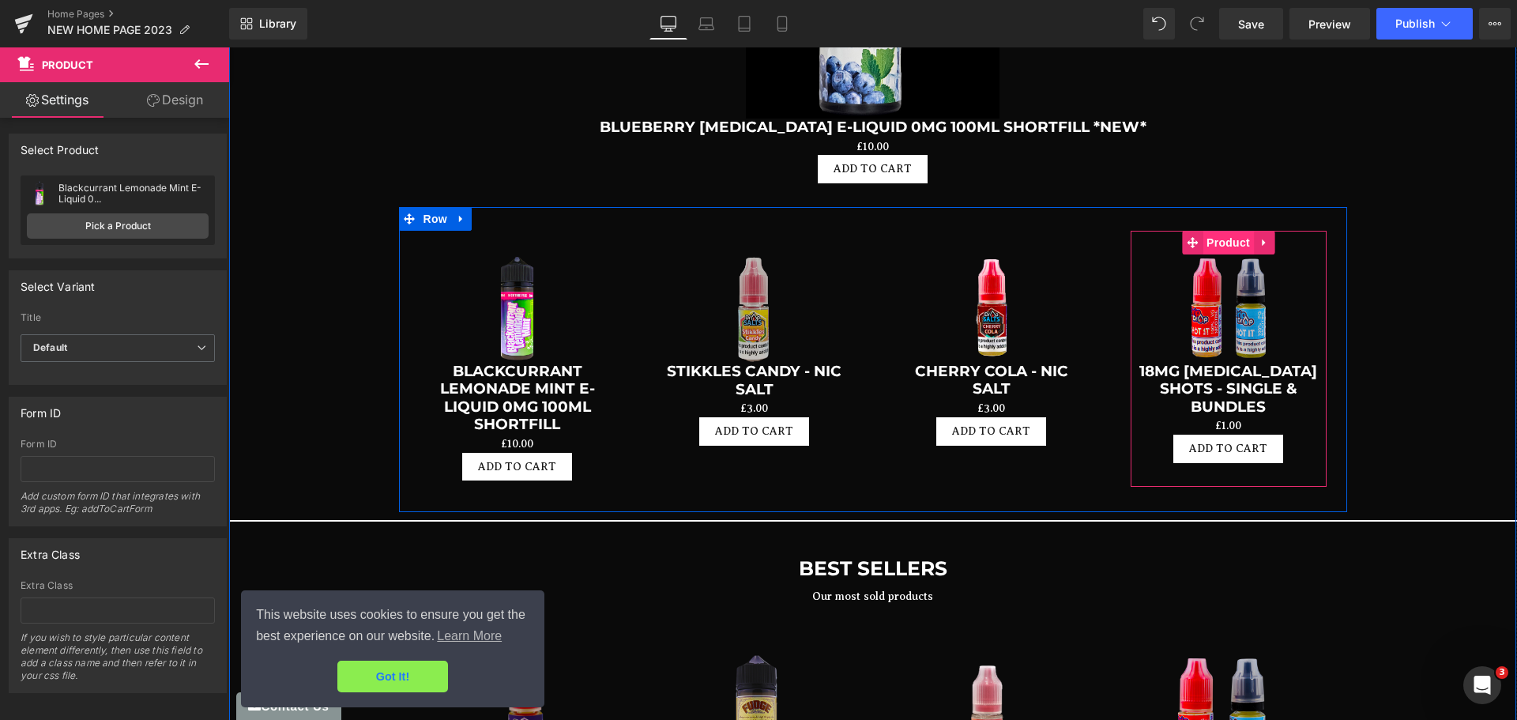
click at [1226, 231] on span "Product" at bounding box center [1228, 243] width 51 height 24
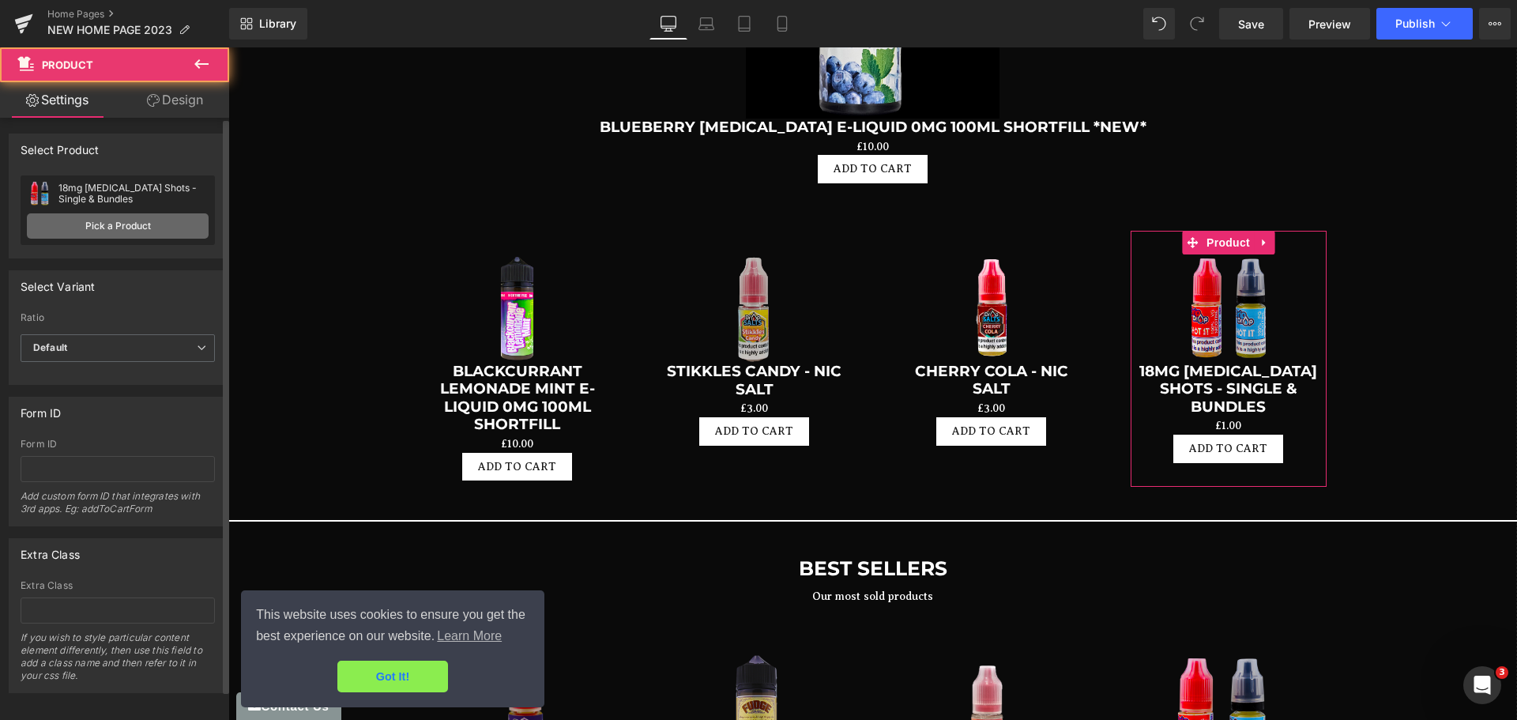
click at [117, 215] on link "Pick a Product" at bounding box center [118, 225] width 182 height 25
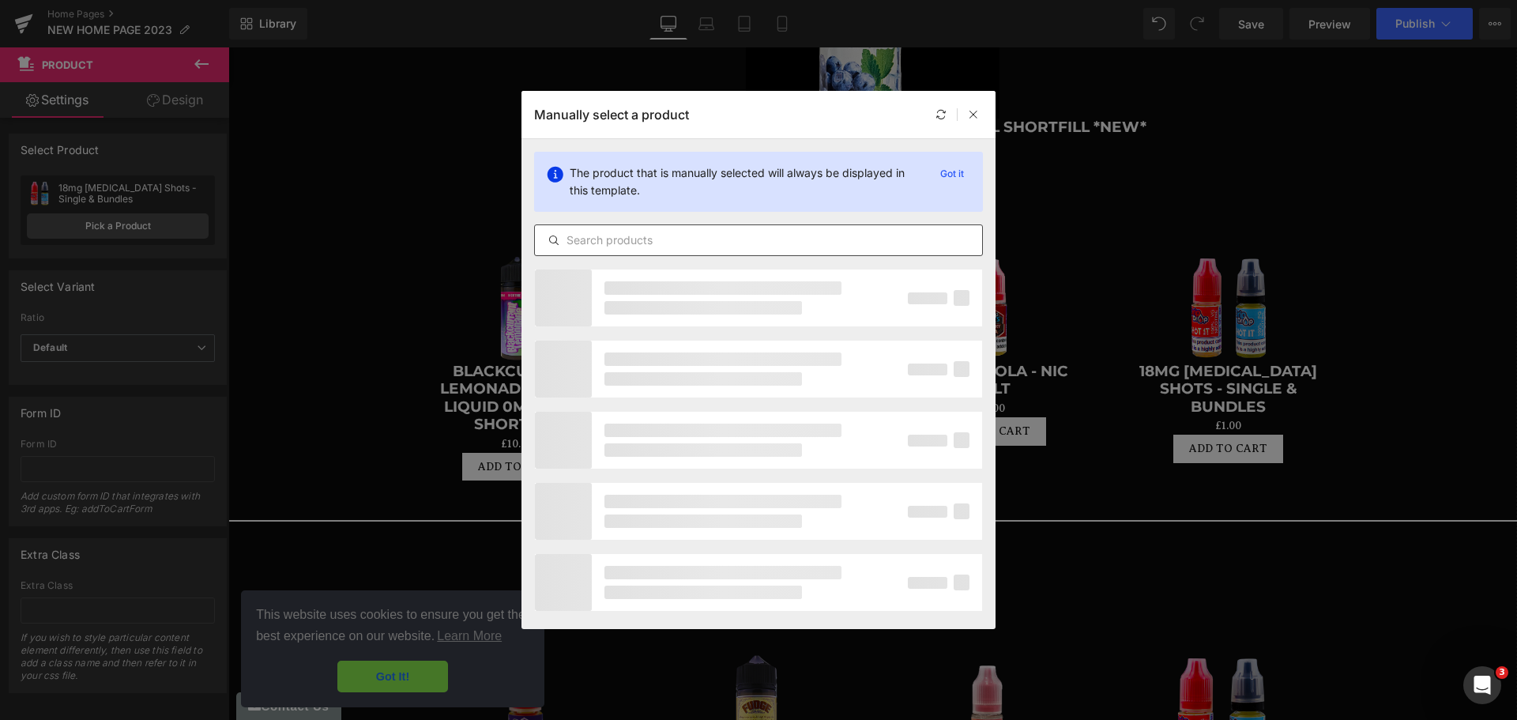
click at [618, 239] on input "text" at bounding box center [758, 240] width 447 height 19
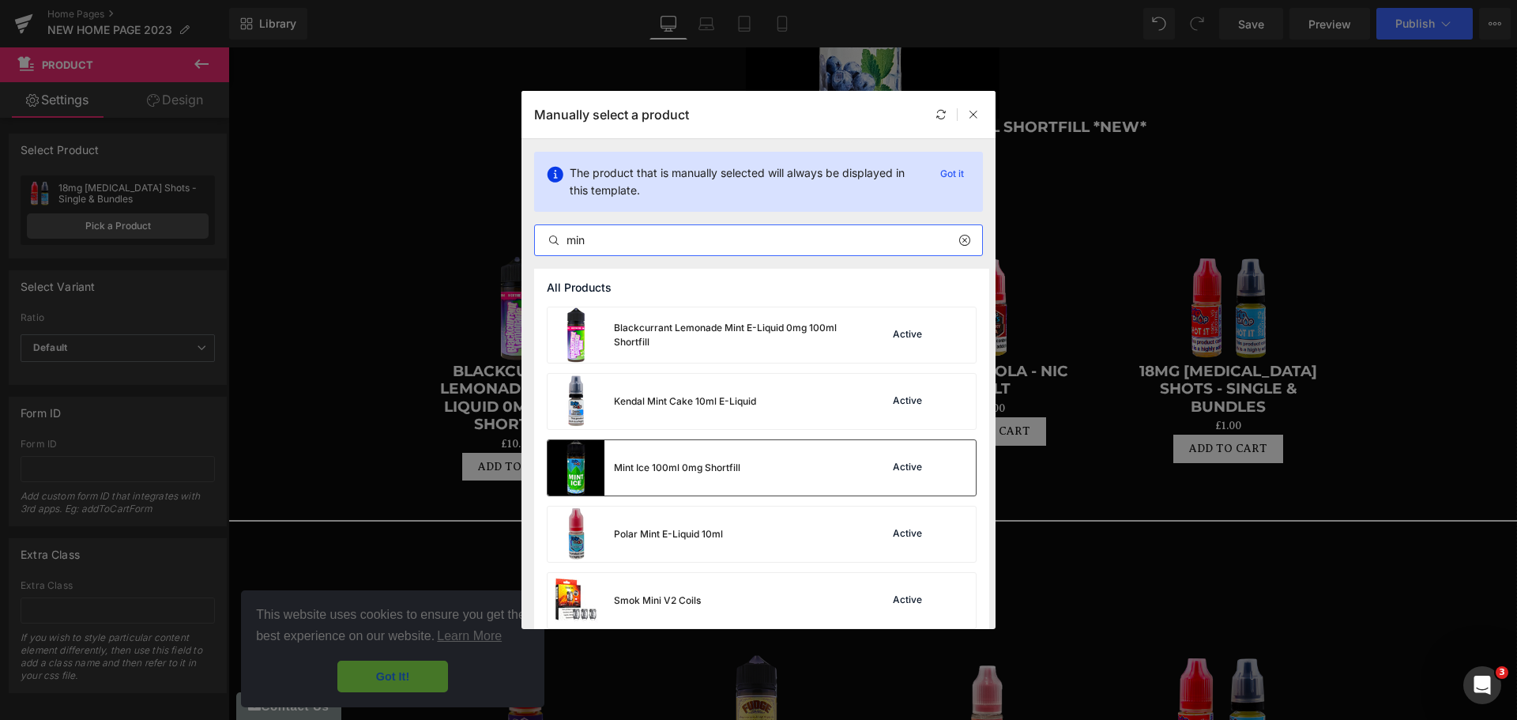
type input "min"
click at [654, 464] on div "Mint Ice 100ml 0mg Shortfill" at bounding box center [677, 468] width 126 height 14
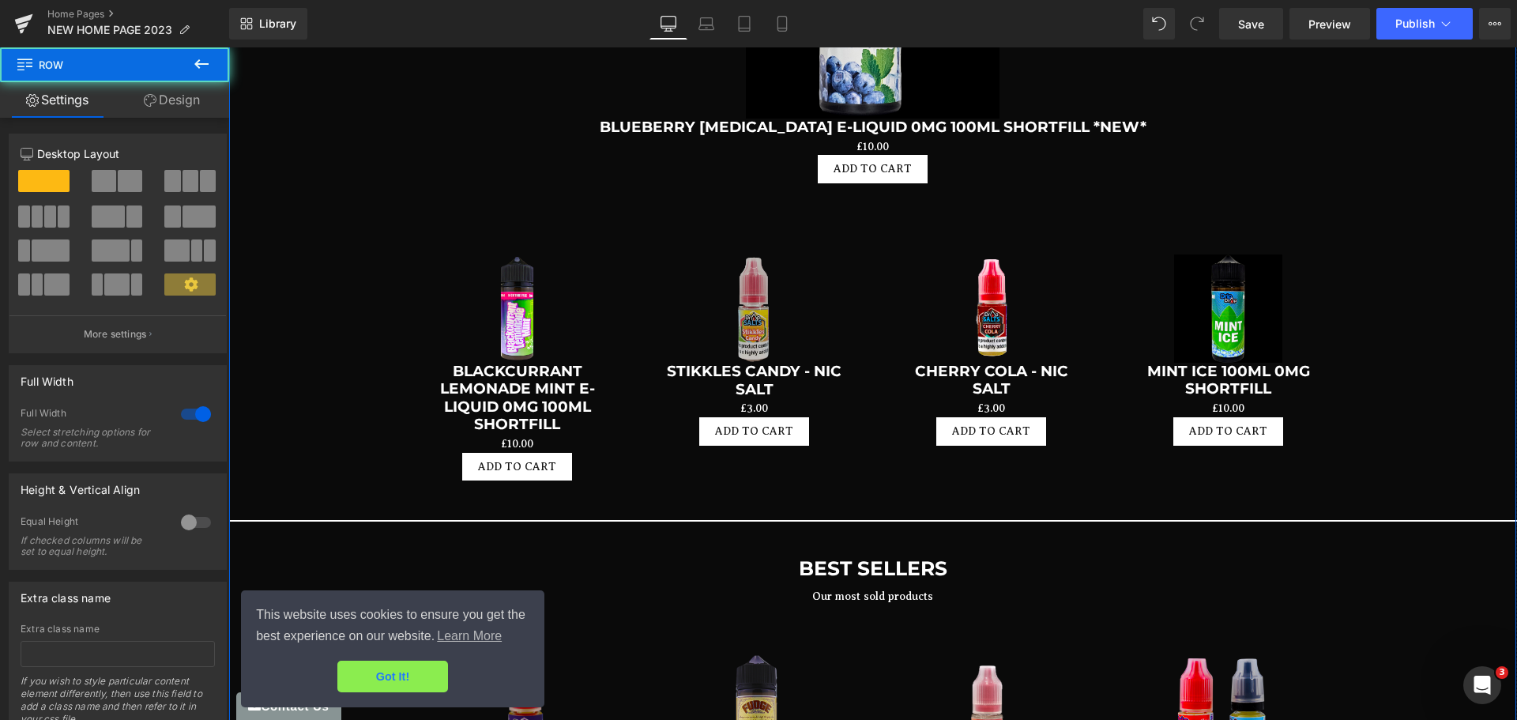
click at [1438, 363] on div "Image Separator NEW PRODUCTS Heading Row Sale Off (P) Image Blueberry [MEDICAL_…" at bounding box center [872, 120] width 1287 height 1511
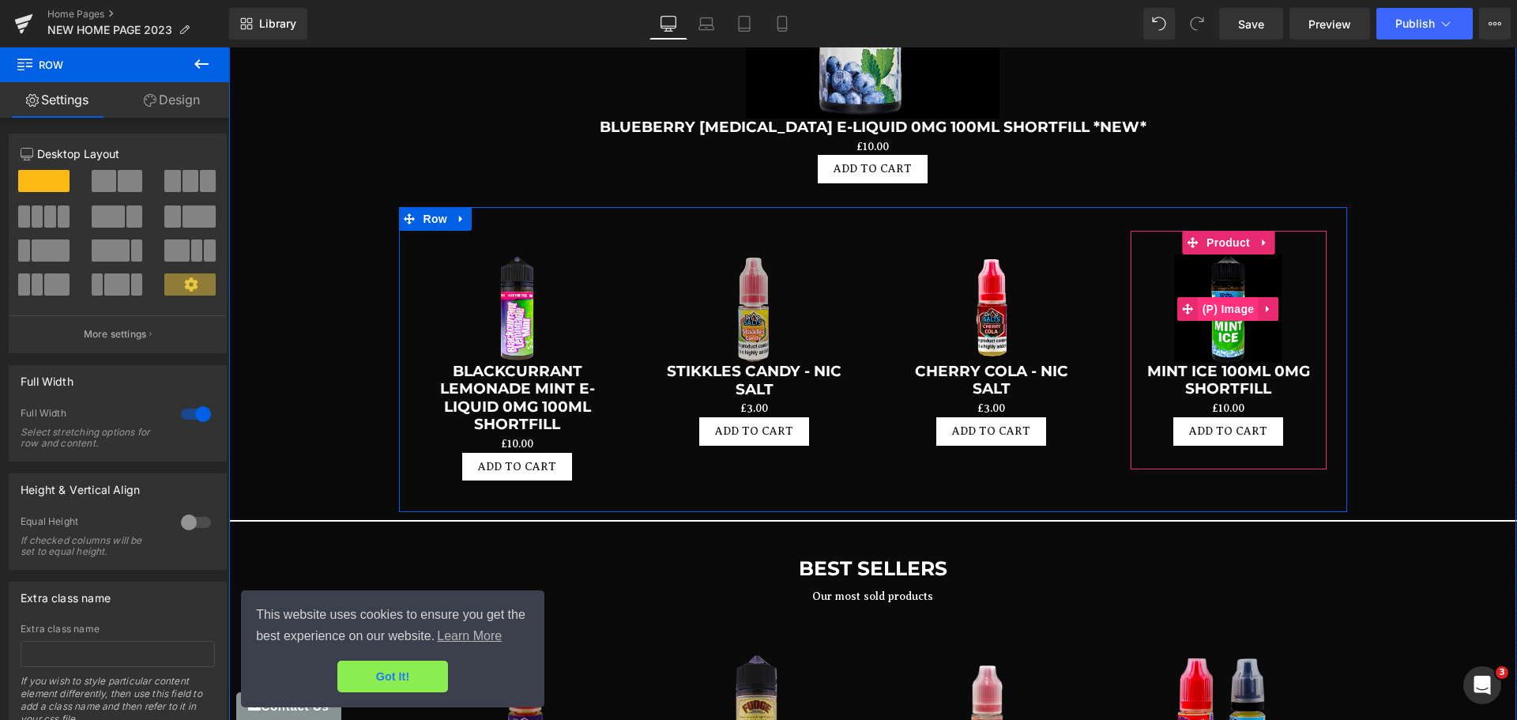
click at [1232, 297] on span "(P) Image" at bounding box center [1229, 309] width 60 height 24
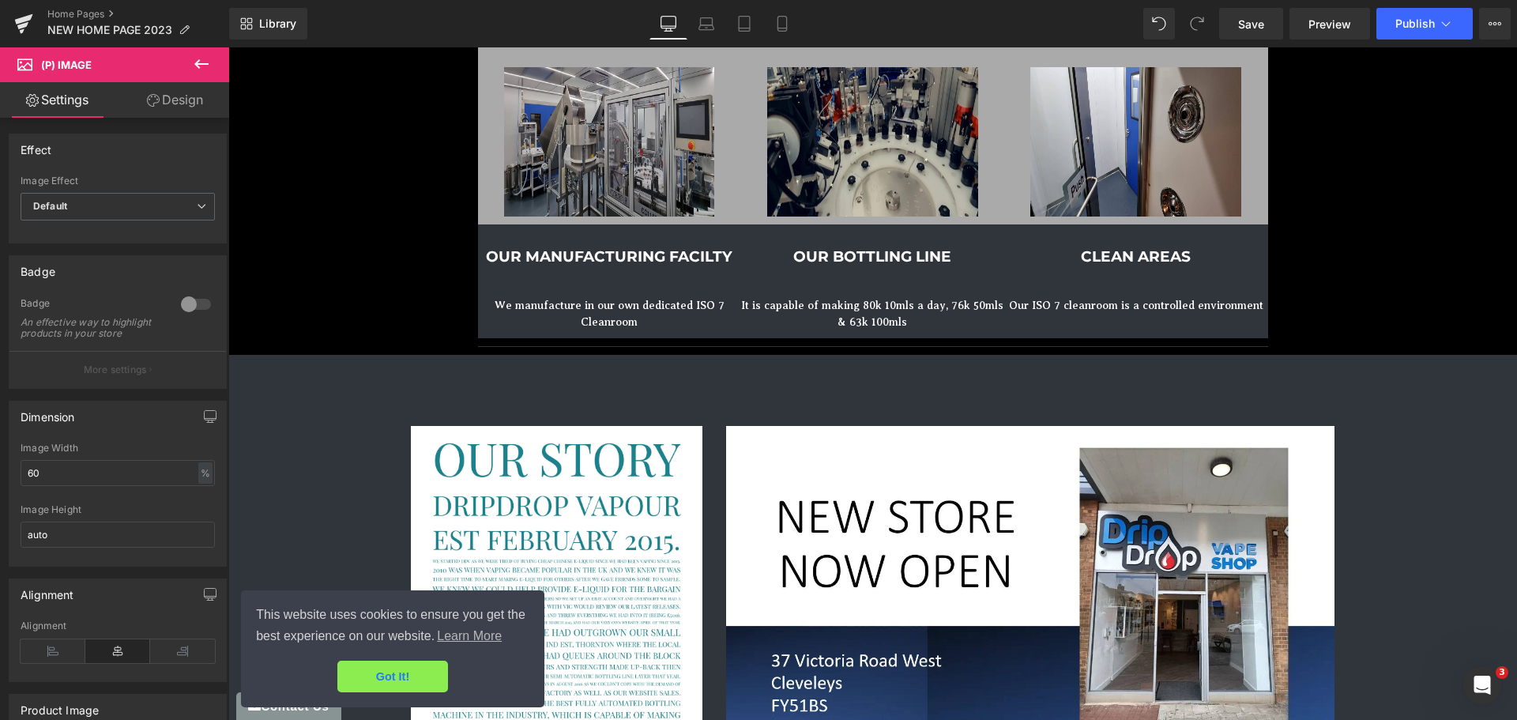
scroll to position [4889, 0]
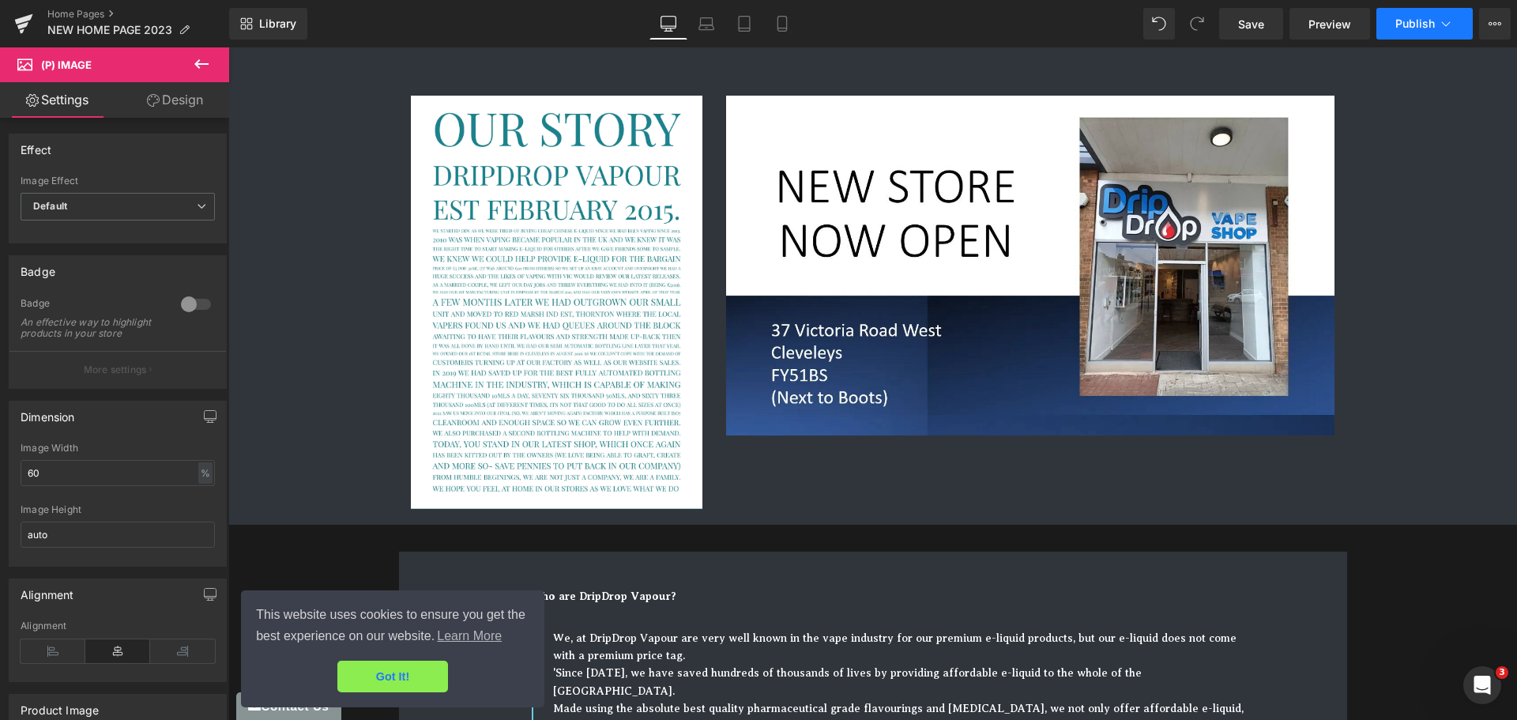
click at [1411, 22] on span "Publish" at bounding box center [1416, 23] width 40 height 13
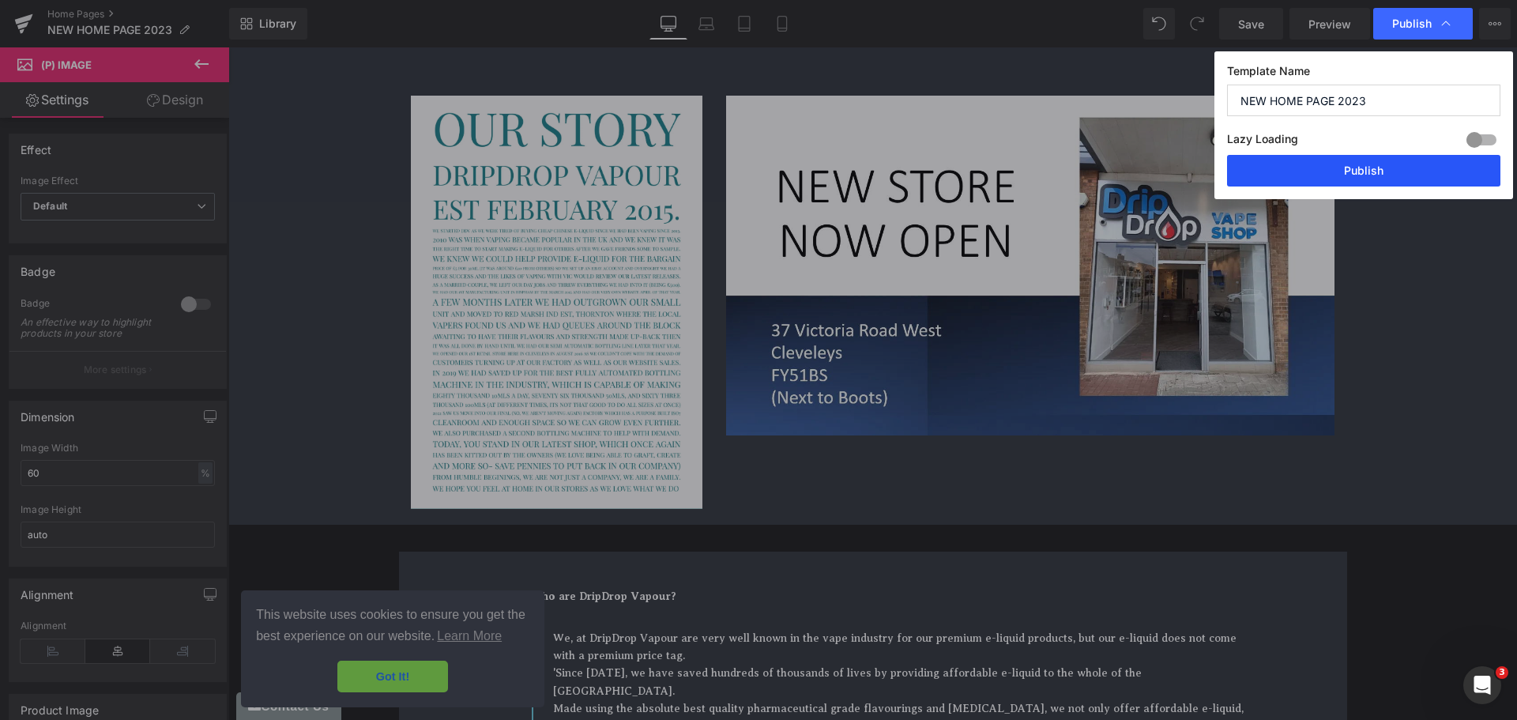
drag, startPoint x: 1339, startPoint y: 169, endPoint x: 8, endPoint y: 233, distance: 1332.3
click at [1339, 169] on button "Publish" at bounding box center [1363, 171] width 273 height 32
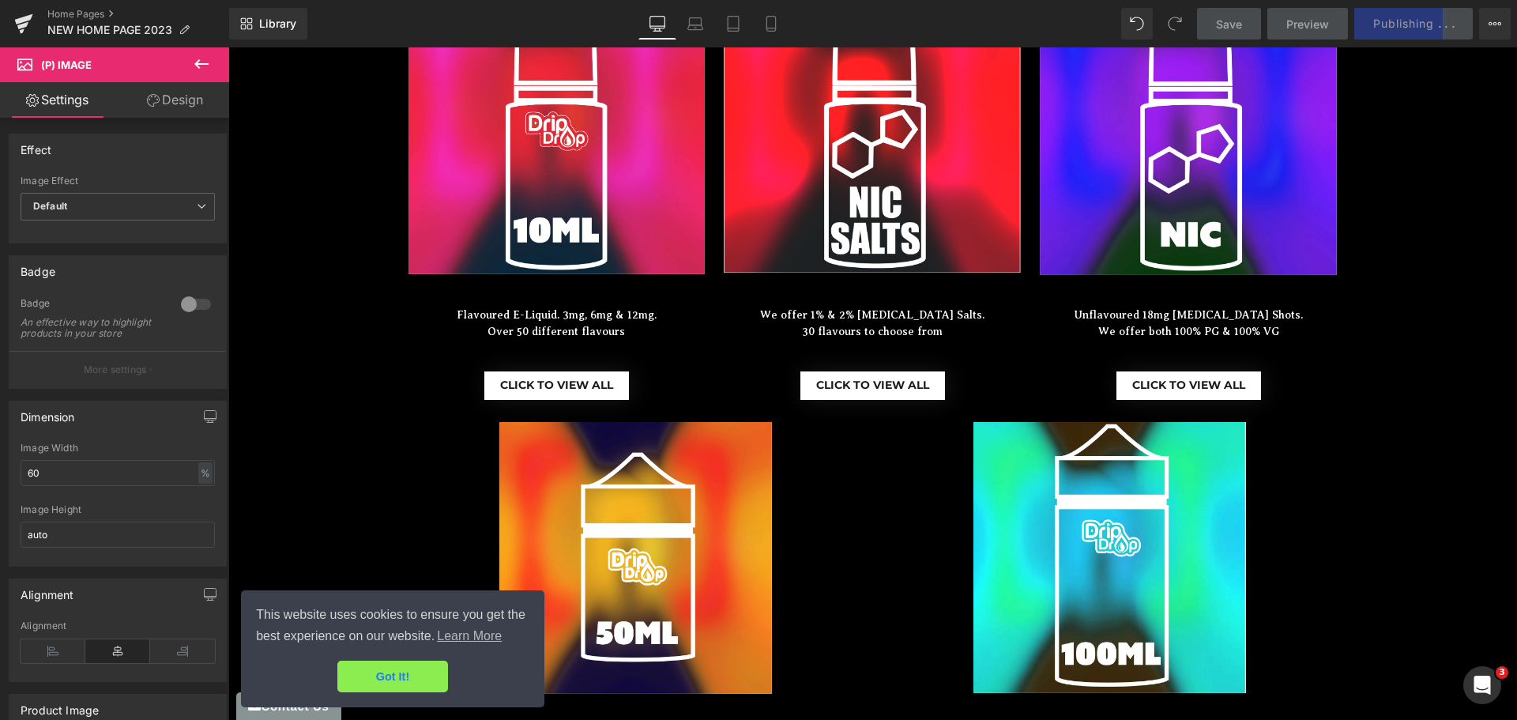
scroll to position [226, 0]
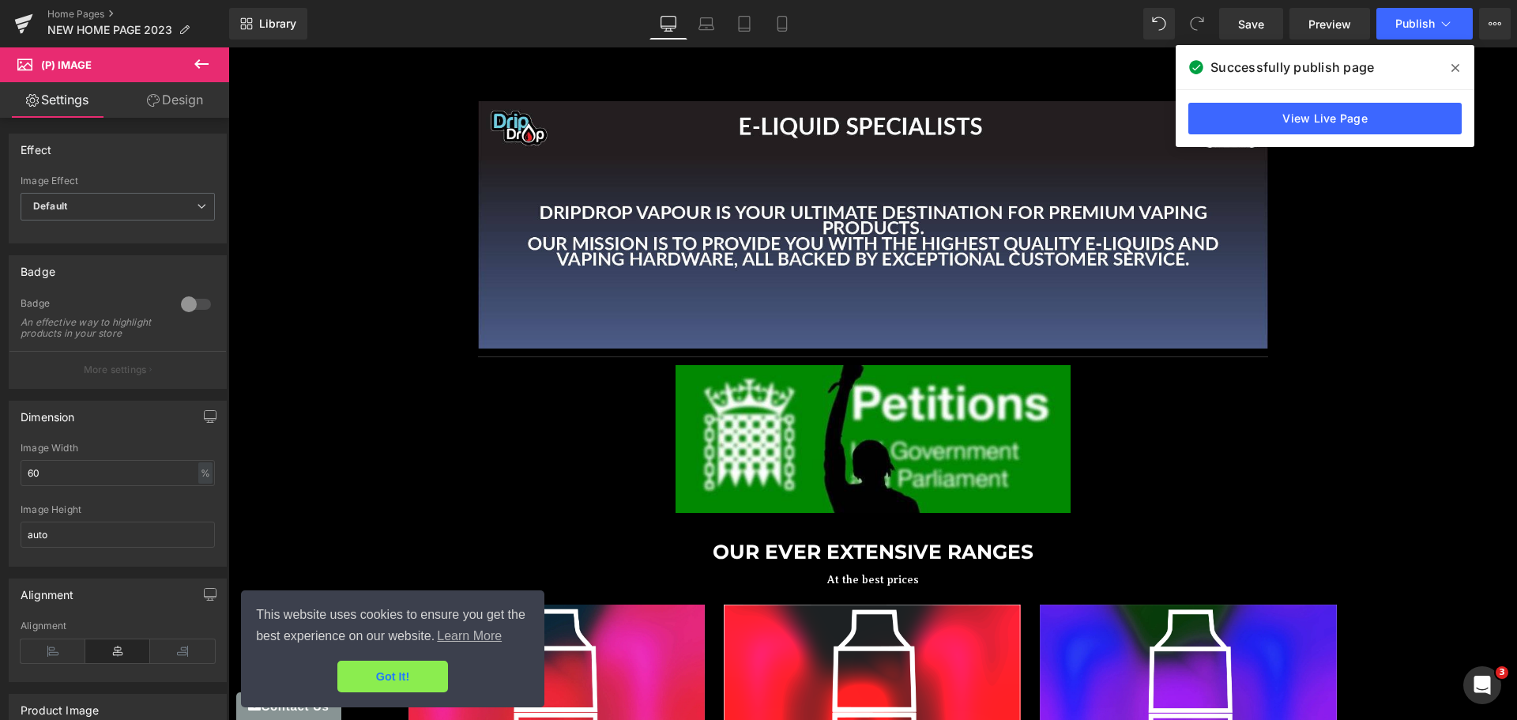
click at [1452, 69] on icon at bounding box center [1456, 68] width 8 height 13
